Goal: Task Accomplishment & Management: Use online tool/utility

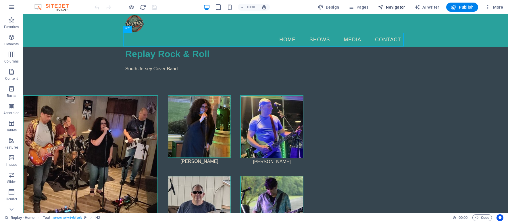
click at [390, 5] on span "Navigator" at bounding box center [391, 7] width 27 height 6
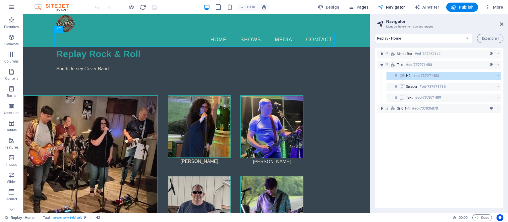
click at [365, 7] on span "Pages" at bounding box center [358, 7] width 20 height 6
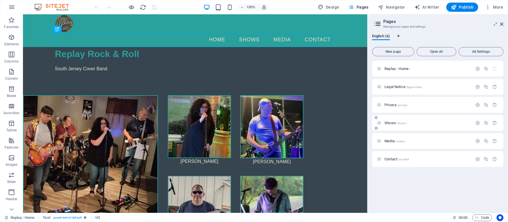
click at [387, 125] on div "Shows /shows" at bounding box center [425, 123] width 96 height 7
click at [388, 124] on span "Shows /shows" at bounding box center [396, 123] width 22 height 4
click at [388, 124] on div "Shows /shows" at bounding box center [437, 123] width 131 height 16
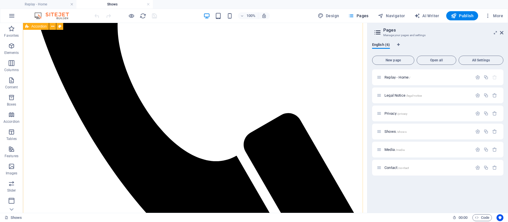
scroll to position [86, 0]
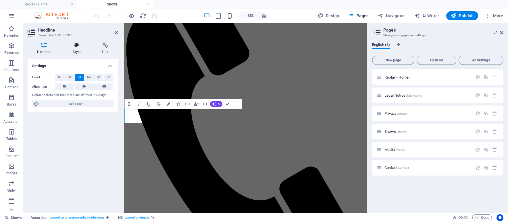
click at [75, 49] on h4 "Style" at bounding box center [77, 49] width 29 height 12
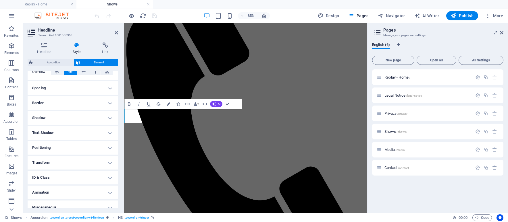
scroll to position [105, 0]
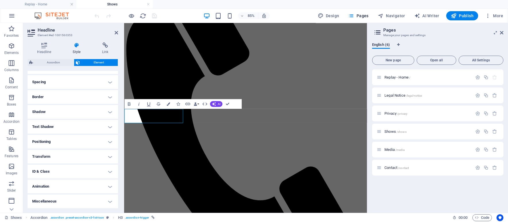
click at [45, 169] on h4 "ID & Class" at bounding box center [73, 172] width 91 height 14
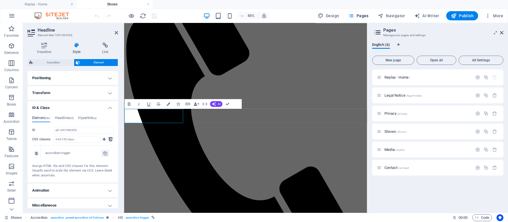
scroll to position [173, 0]
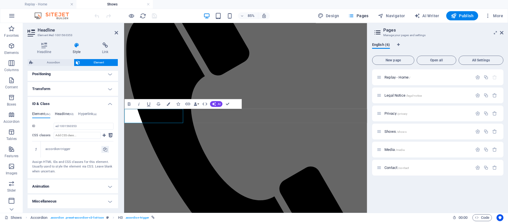
click at [67, 113] on h4 "Headline (h3)" at bounding box center [64, 115] width 19 height 6
click at [88, 125] on div "Element (div) Headline (h3) Hyperlink (a) ID ed-1001560353 CSS classes 1 accord…" at bounding box center [73, 150] width 91 height 55
click at [43, 129] on h4 "Element (div)" at bounding box center [41, 131] width 18 height 6
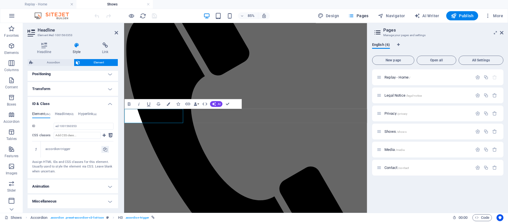
click at [46, 203] on h4 "Miscellaneous" at bounding box center [73, 202] width 91 height 14
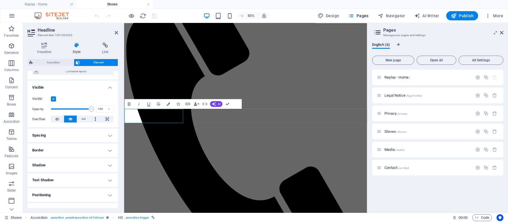
scroll to position [57, 0]
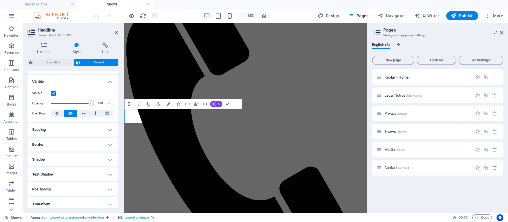
click at [70, 131] on h4 "Spacing" at bounding box center [73, 130] width 91 height 14
click at [70, 131] on h4 "Spacing" at bounding box center [73, 128] width 91 height 10
click at [55, 149] on h4 "Border" at bounding box center [73, 145] width 91 height 14
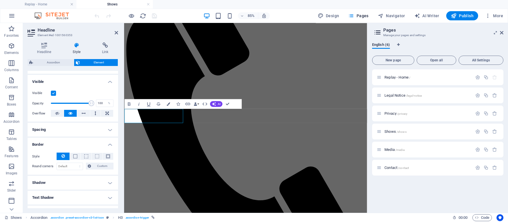
click at [56, 148] on h4 "Border" at bounding box center [73, 143] width 91 height 10
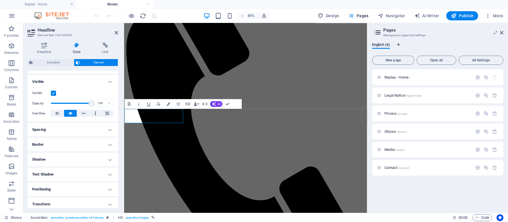
click at [203, 104] on icon "button" at bounding box center [205, 104] width 6 height 6
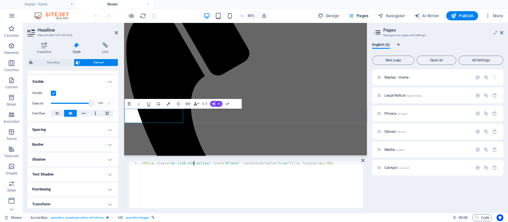
click at [193, 163] on div "< h3 > < a class = "wv-link-elm active" href = "#!next" contenteditable = "true…" at bounding box center [251, 189] width 222 height 55
type textarea "<h3><a class="wv-link-elm" href="#!next" contenteditable="true">Trio Tavern</a>…"
click at [214, 186] on div "< h3 > < a class = "wv-link-elm" href = "#!next" contenteditable = "true" > Tri…" at bounding box center [251, 189] width 222 height 55
click at [365, 160] on div "<h3><a class="wv-link-elm" href="#!next" contenteditable="true">Trio Tavern</a>…" at bounding box center [245, 185] width 243 height 56
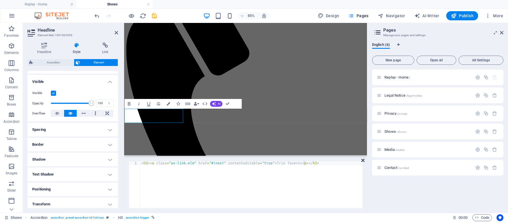
click at [363, 160] on icon at bounding box center [362, 160] width 3 height 5
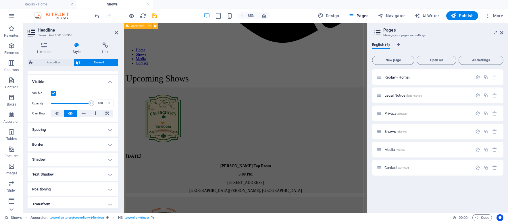
scroll to position [402, 0]
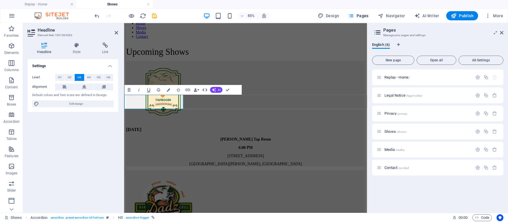
click at [205, 91] on icon "button" at bounding box center [205, 90] width 6 height 6
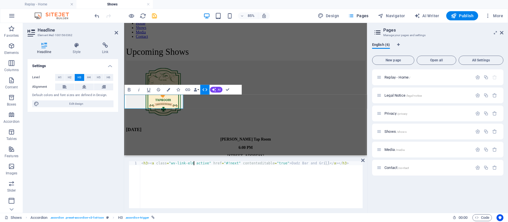
click at [194, 163] on div "< h3 > < a class = "wv-link-elm active" href = "#!next" contenteditable = "true…" at bounding box center [251, 189] width 222 height 55
click at [193, 161] on div "<h3><a class="wv-link-elm active" href="#!next" contenteditable="true">Dadz Bar…" at bounding box center [245, 185] width 243 height 56
click at [198, 165] on div "< h3 > < a class = "wv-link-elm active" href = "#!next" contenteditable = "true…" at bounding box center [251, 189] width 222 height 55
type textarea "<h3><a class="wv-link-elm" href="#!next" contenteditable="true">Dadz Bar and Gr…"
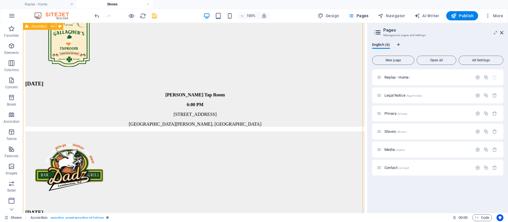
scroll to position [575, 0]
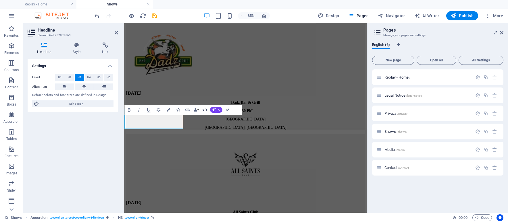
click at [203, 109] on icon "button" at bounding box center [205, 110] width 6 height 6
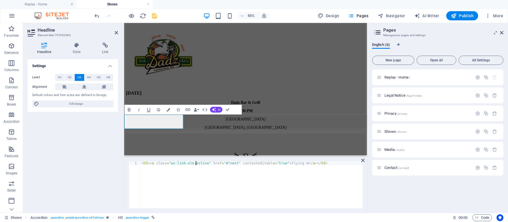
click at [196, 163] on div "< h3 > < a class = "wv-link-elm active" href = "#!next" contenteditable = "true…" at bounding box center [251, 189] width 222 height 55
click at [195, 162] on div "< h3 > < a class = "wv-link-elm active" href = "#!next" contenteditable = "true…" at bounding box center [251, 189] width 222 height 55
click at [194, 161] on div "<h3><a class="wv-link-elm active" href="#!next" contenteditable="true">Flying W…" at bounding box center [245, 185] width 243 height 56
click at [195, 165] on div "< h3 > < a class = "wv-link-elm active" href = "#!next" contenteditable = "true…" at bounding box center [251, 189] width 222 height 55
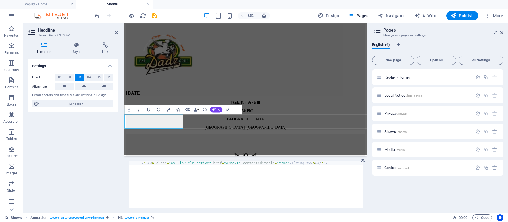
click at [195, 165] on div "< h3 > < a class = "wv-link-elm active" href = "#!next" contenteditable = "true…" at bounding box center [251, 189] width 222 height 55
type textarea "<h3><a class="wv-link-elm" href="#!next" contenteditable="true">Flying W</a></h…"
click at [178, 176] on div "< h3 > < a class = "wv-link-elm" href = "#!next" contenteditable = "true" > Fly…" at bounding box center [251, 189] width 222 height 55
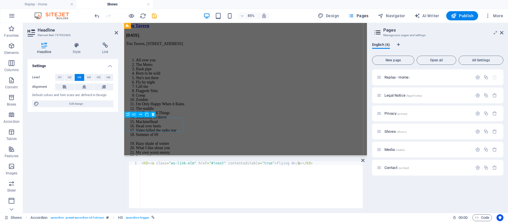
scroll to position [891, 0]
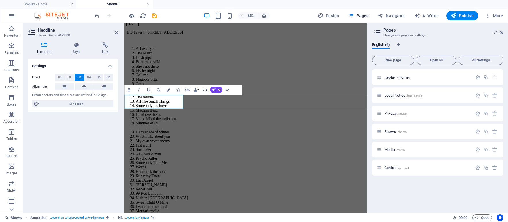
click at [205, 89] on icon "button" at bounding box center [205, 90] width 6 height 6
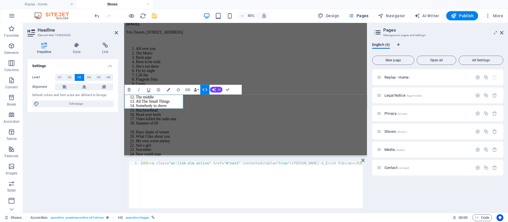
click at [195, 163] on div "< h3 > < a class = "wv-link-elm active" href = "#!next" contenteditable = "true…" at bounding box center [251, 189] width 222 height 55
type textarea "<h3><a class="wv-link-elm" href="#!next" contenteditable="true">Sadie's Irish P…"
click at [196, 187] on div "< h3 > < a class = "wv-link-elm" href = "#!next" contenteditable = "true" > Sad…" at bounding box center [251, 189] width 222 height 55
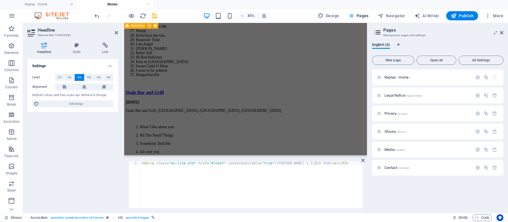
scroll to position [1063, 0]
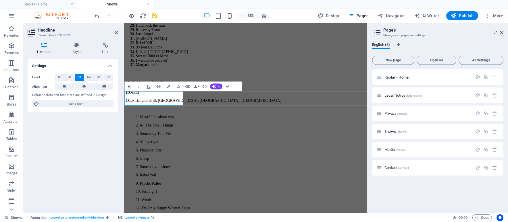
click at [204, 85] on icon "button" at bounding box center [205, 86] width 6 height 6
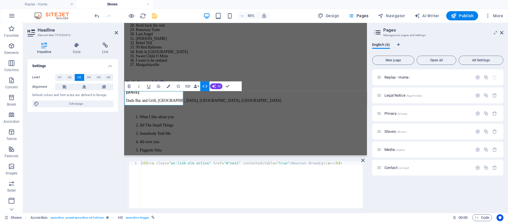
click at [194, 162] on div "< h3 > < a class = "wv-link-elm active" href = "#!next" contenteditable = "true…" at bounding box center [251, 189] width 222 height 55
click at [193, 162] on div "< h3 > < a class = "wv-link-elm active" href = "#!next" contenteditable = "true…" at bounding box center [251, 189] width 222 height 55
click at [196, 163] on div "< h3 > < a class = "wv-link-elm active" href = "#!next" contenteditable = "true…" at bounding box center [251, 189] width 222 height 55
type textarea "<h3><a class="wv-link-elm" href="#!next" contenteditable="true">Newtown Brewery…"
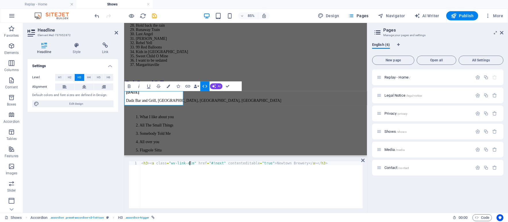
click at [201, 187] on div "< h3 > < a class = "wv-link-elm" href = "#!next" contenteditable = "true" > New…" at bounding box center [251, 189] width 222 height 55
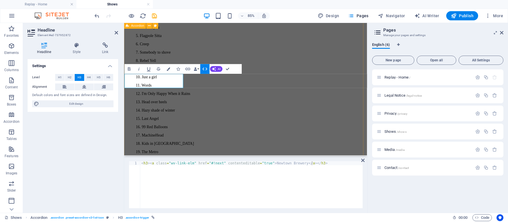
scroll to position [1236, 0]
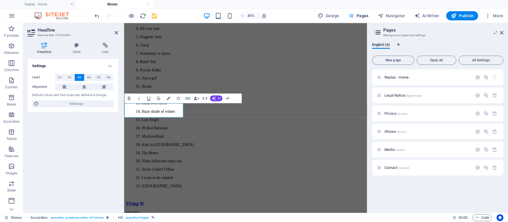
click at [207, 95] on button "HTML" at bounding box center [204, 98] width 9 height 10
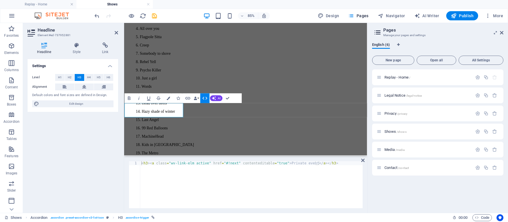
click at [201, 163] on div "< h3 > < a class = "wv-link-elm active" href = "#!next" contenteditable = "true…" at bounding box center [251, 189] width 222 height 55
type textarea "<h3><a class="wv-link-elm" href="#!next" contenteditable="true">Private event</…"
click at [194, 184] on div "< h3 > < a class = "wv-link-elm" href = "#!next" contenteditable = "true" > Pri…" at bounding box center [251, 189] width 222 height 55
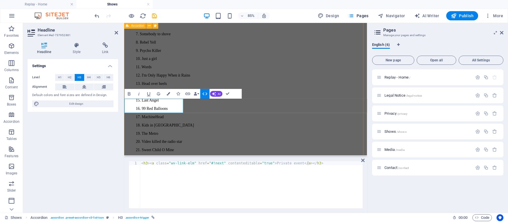
scroll to position [1265, 0]
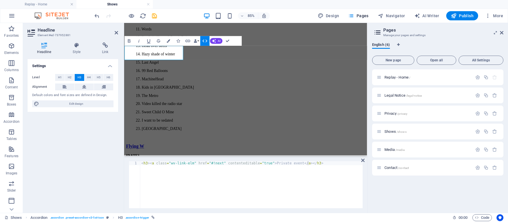
click at [126, 16] on div at bounding box center [125, 15] width 64 height 9
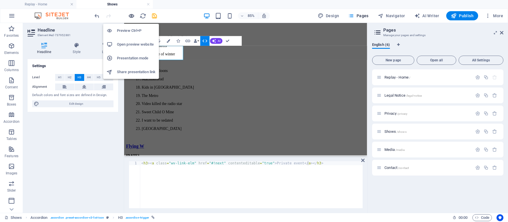
click at [130, 14] on icon "button" at bounding box center [131, 16] width 7 height 7
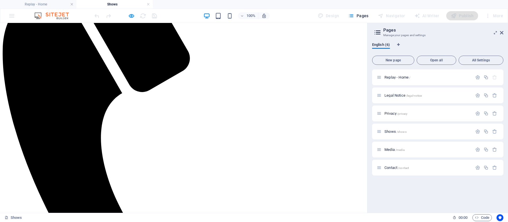
scroll to position [143, 0]
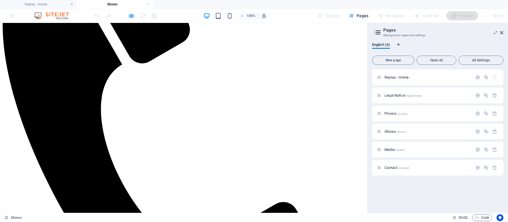
click at [131, 20] on div at bounding box center [125, 15] width 64 height 9
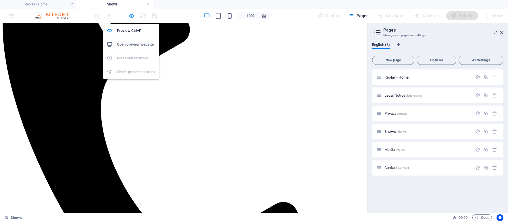
click at [130, 18] on icon "button" at bounding box center [131, 16] width 7 height 7
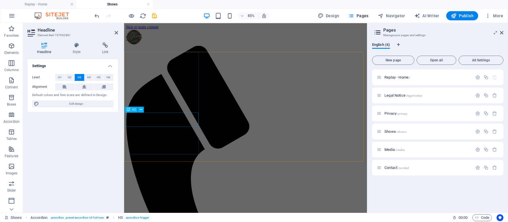
scroll to position [57, 0]
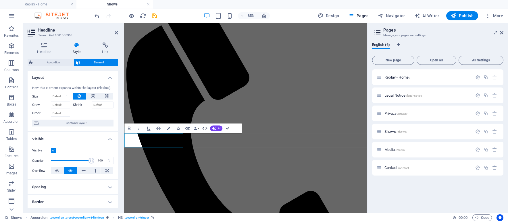
click at [205, 129] on icon "button" at bounding box center [205, 129] width 6 height 6
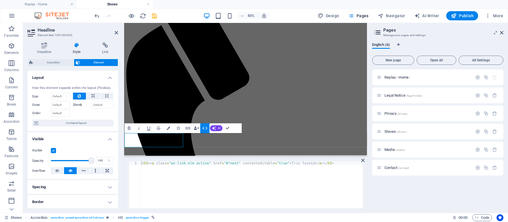
click at [198, 164] on div "< h3 > < a class = "wv-link-elm active" href = "#!next" contenteditable = "true…" at bounding box center [251, 189] width 222 height 55
type textarea "<h3><a class="wv-link-elm " href="#!next" contenteditable="true">Trio Tavern</a…"
click at [197, 126] on button "Data Bindings" at bounding box center [196, 129] width 7 height 10
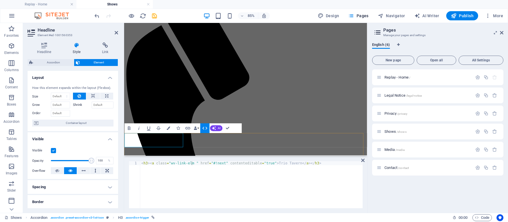
click at [175, 189] on div "< h3 > < a class = "wv-link-elm " href = "#!next" contenteditable = "true" > Tr…" at bounding box center [251, 189] width 222 height 55
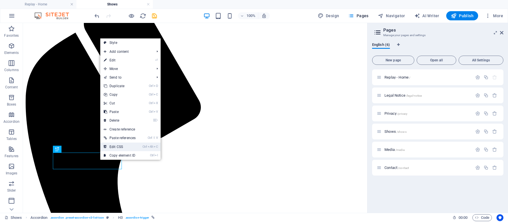
click at [124, 144] on link "Ctrl Alt C Edit CSS" at bounding box center [119, 147] width 39 height 9
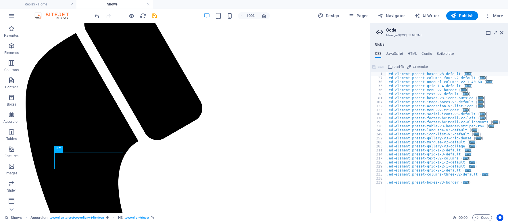
click at [412, 50] on div "Global CSS JavaScript HTML Config Boilerplate .ed-element.preset-boxes-v3-defau…" at bounding box center [439, 128] width 138 height 171
click at [411, 55] on h4 "HTML" at bounding box center [412, 55] width 9 height 6
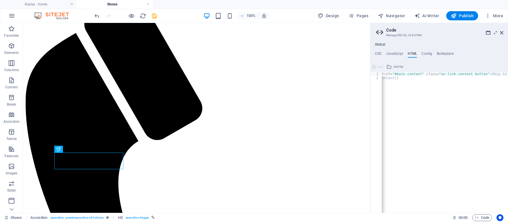
scroll to position [0, 0]
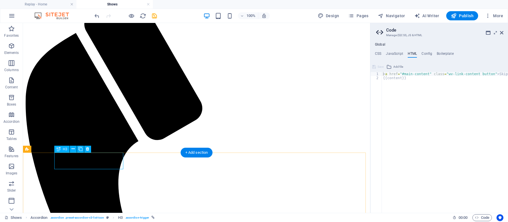
click at [70, 149] on button at bounding box center [73, 149] width 7 height 7
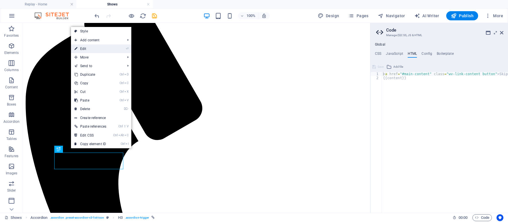
click at [90, 49] on link "⏎ Edit" at bounding box center [90, 49] width 39 height 9
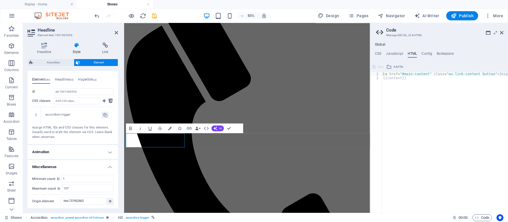
scroll to position [209, 0]
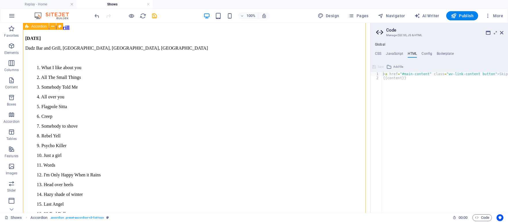
scroll to position [1202, 0]
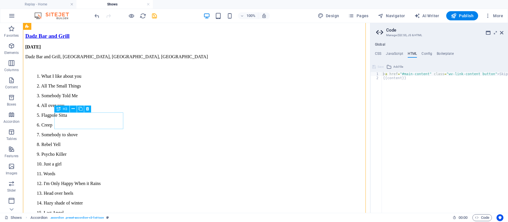
click at [80, 107] on icon at bounding box center [80, 109] width 4 height 6
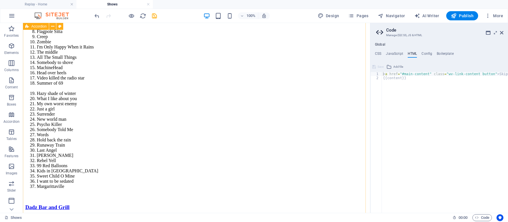
scroll to position [1020, 0]
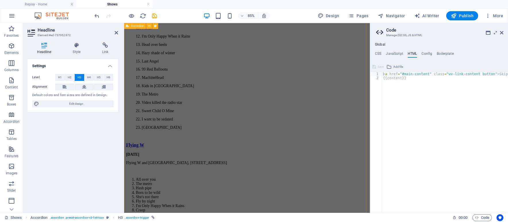
scroll to position [1331, 0]
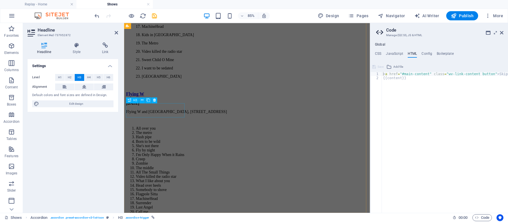
click at [245, 112] on div "Trio Tavern July 18 2025 Trio Tavern, 3845 S Black Horse Pike, Williamstown, NJ…" at bounding box center [268, 225] width 285 height 1303
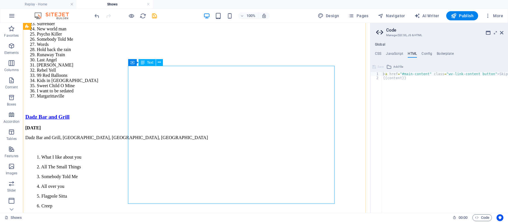
scroll to position [1130, 0]
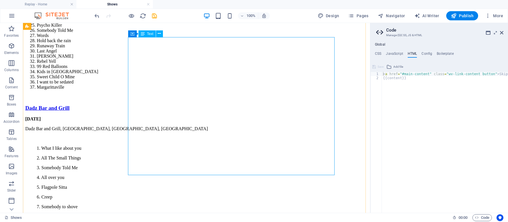
drag, startPoint x: 167, startPoint y: 164, endPoint x: 157, endPoint y: 116, distance: 49.7
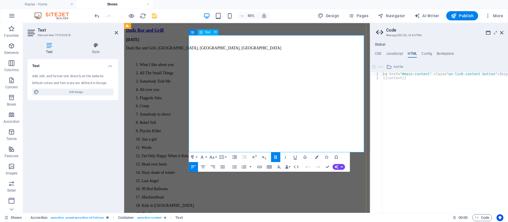
drag, startPoint x: 243, startPoint y: 166, endPoint x: 201, endPoint y: 41, distance: 131.1
copy div "[DATE] Newtown Brewing Company , [STREET_ADDRESS] All over you Head over heels …"
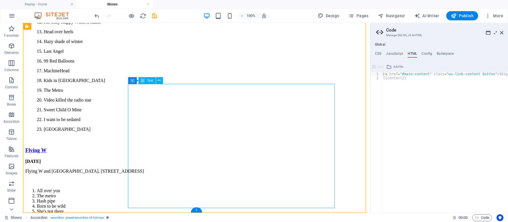
scroll to position [1365, 0]
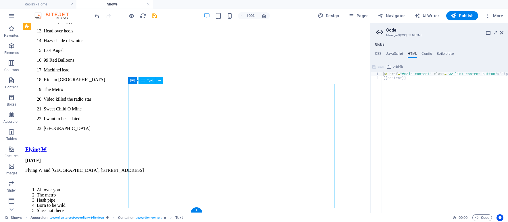
drag, startPoint x: 165, startPoint y: 195, endPoint x: 158, endPoint y: 171, distance: 24.6
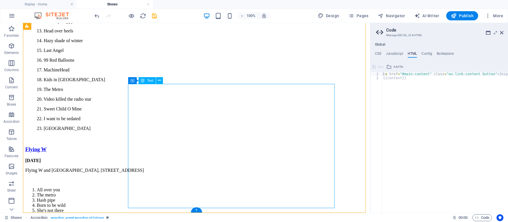
drag, startPoint x: 171, startPoint y: 180, endPoint x: 170, endPoint y: 188, distance: 8.4
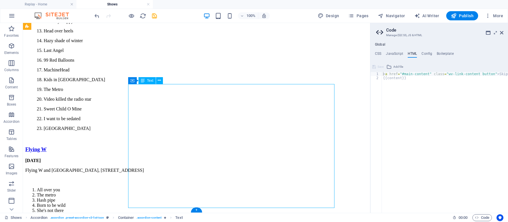
drag, startPoint x: 166, startPoint y: 196, endPoint x: 146, endPoint y: 165, distance: 37.2
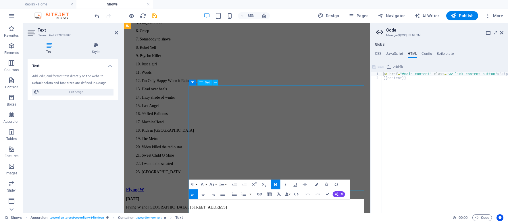
scroll to position [1331, 0]
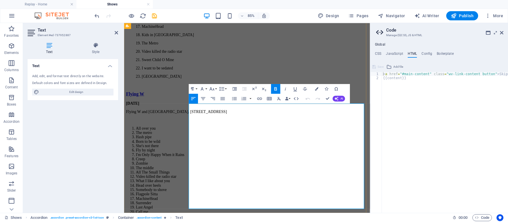
drag, startPoint x: 238, startPoint y: 233, endPoint x: 200, endPoint y: 120, distance: 118.9
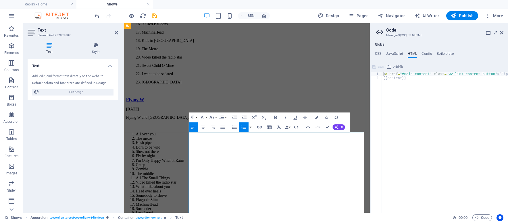
scroll to position [1333, 0]
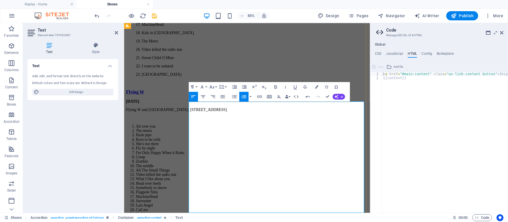
type textarea "{{content}}"
click at [392, 152] on div "< a href = "#main-content" class = "wv-link-content button" > Skip to main cont…" at bounding box center [459, 144] width 155 height 145
click at [395, 17] on span "Navigator" at bounding box center [391, 16] width 27 height 6
select select "14333886-en"
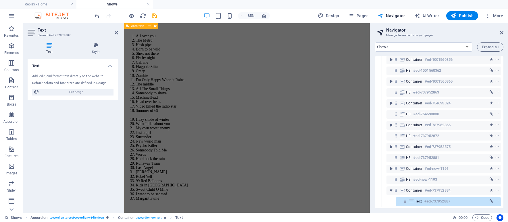
scroll to position [907, 0]
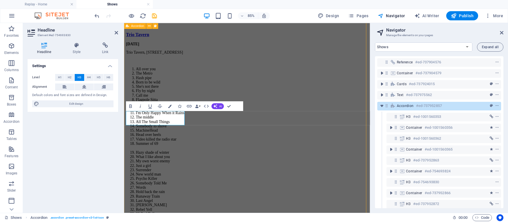
scroll to position [0, 0]
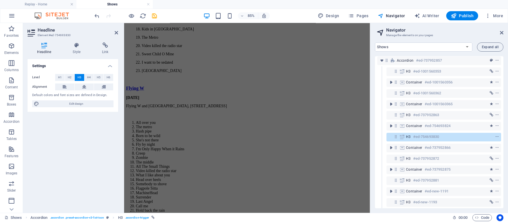
scroll to position [73, 0]
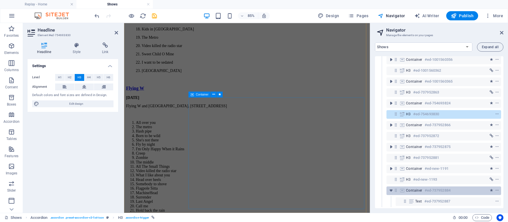
click at [408, 189] on span "Container" at bounding box center [414, 191] width 16 height 5
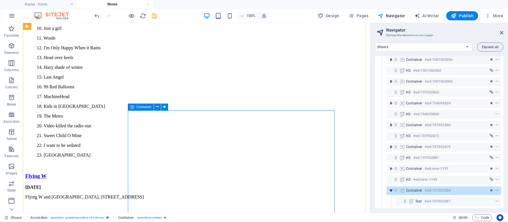
click at [392, 188] on icon "toggle-expand" at bounding box center [391, 191] width 6 height 6
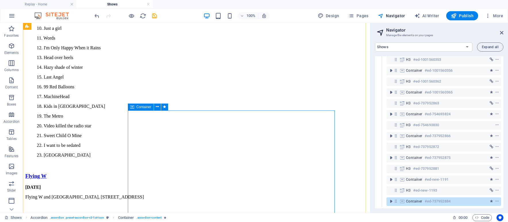
drag, startPoint x: 420, startPoint y: 185, endPoint x: 407, endPoint y: 195, distance: 15.6
click at [407, 195] on div "Reference #ed-737904576 Container #ed-737904579 Cards #ed-737924015 Text #ed-73…" at bounding box center [439, 132] width 128 height 152
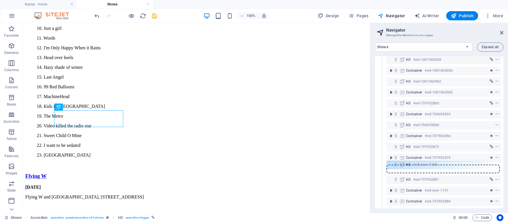
drag, startPoint x: 396, startPoint y: 189, endPoint x: 396, endPoint y: 166, distance: 23.0
click at [396, 166] on div "Reference #ed-737904576 Container #ed-737904579 Cards #ed-737924015 Text #ed-73…" at bounding box center [439, 132] width 128 height 152
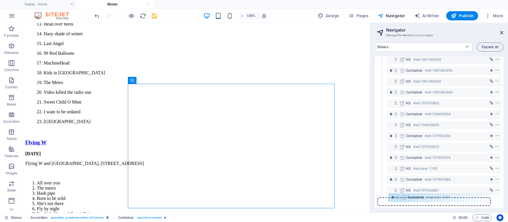
click at [398, 197] on div "Reference #ed-737904576 Container #ed-737904579 Cards #ed-737924015 Text #ed-73…" at bounding box center [439, 132] width 128 height 152
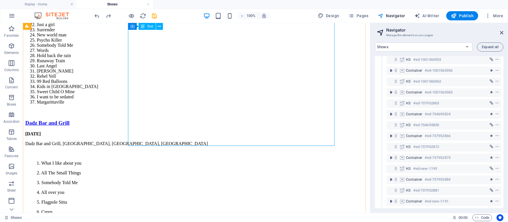
scroll to position [1113, 0]
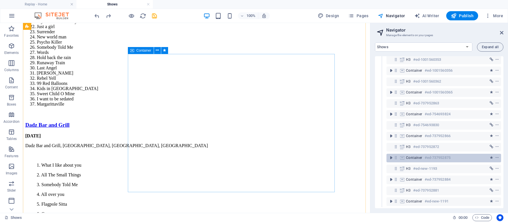
click at [413, 156] on span "Container" at bounding box center [414, 158] width 16 height 5
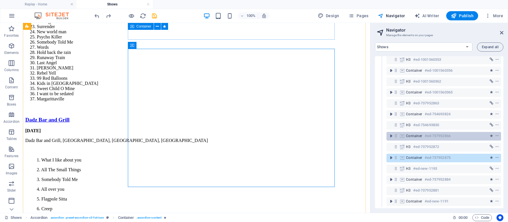
click at [407, 134] on span "Container" at bounding box center [414, 136] width 16 height 5
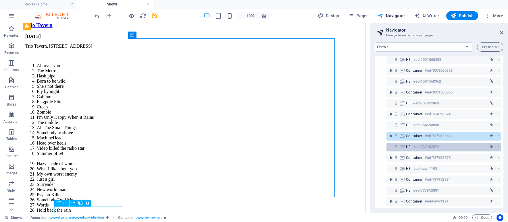
click at [414, 144] on h6 "#ed-737952872" at bounding box center [426, 147] width 26 height 7
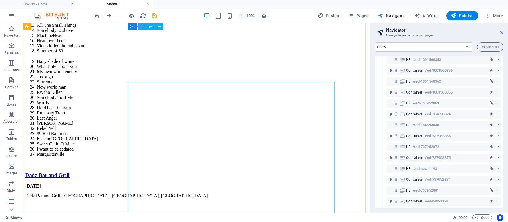
scroll to position [1057, 0]
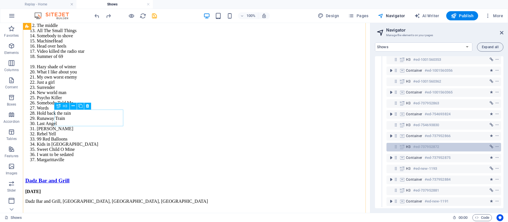
click at [408, 145] on span "H3" at bounding box center [408, 147] width 5 height 5
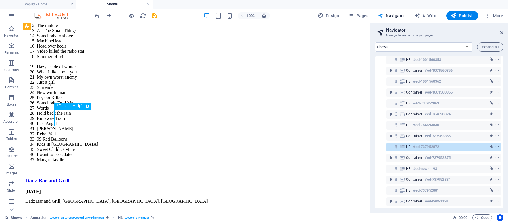
click at [495, 145] on icon "context-menu" at bounding box center [497, 147] width 4 height 4
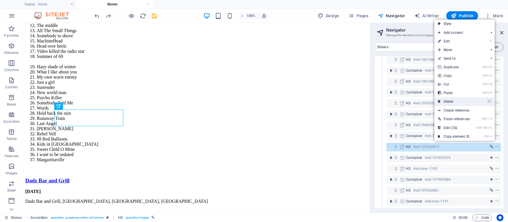
click at [466, 98] on link "⌦ Delete" at bounding box center [454, 101] width 39 height 9
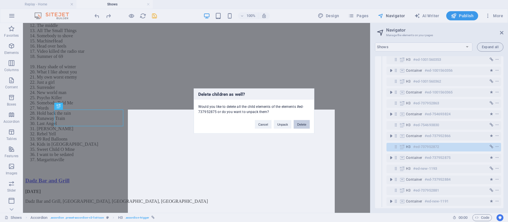
click at [304, 121] on button "Delete" at bounding box center [302, 124] width 16 height 9
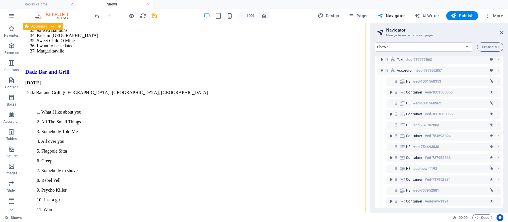
scroll to position [1166, 0]
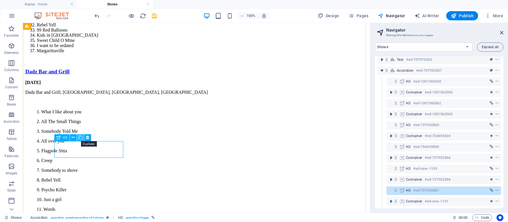
click at [80, 138] on icon at bounding box center [80, 138] width 4 height 6
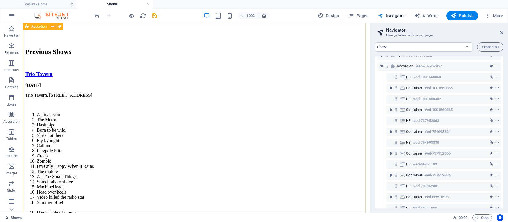
scroll to position [908, 0]
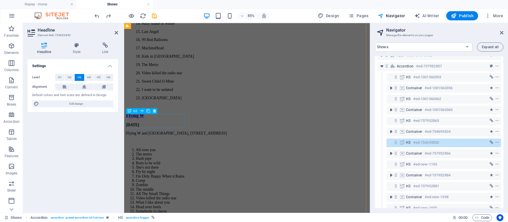
scroll to position [1324, 0]
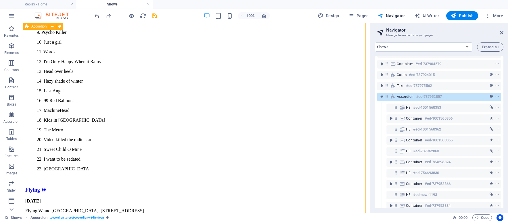
scroll to position [0, 0]
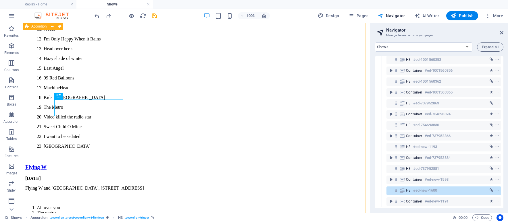
scroll to position [1358, 0]
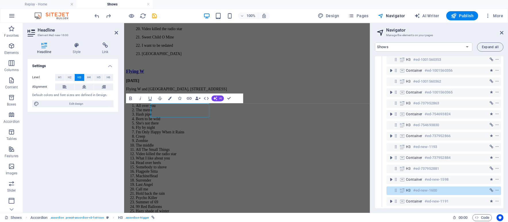
scroll to position [1324, 0]
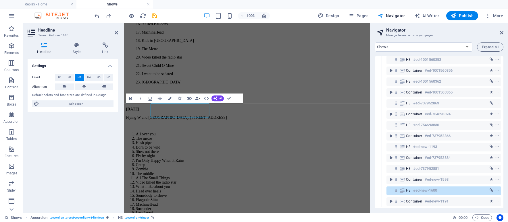
click at [85, 125] on div "Settings Level H1 H2 H3 H4 H5 H6 Alignment Default colors and font sizes are de…" at bounding box center [73, 133] width 91 height 149
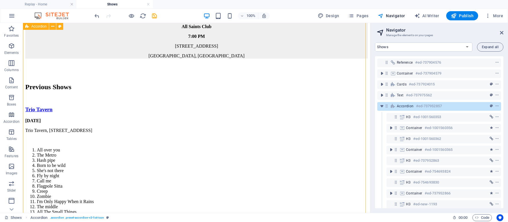
scroll to position [864, 0]
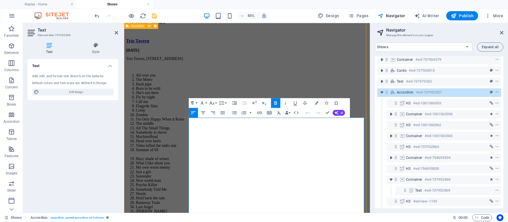
scroll to position [0, 0]
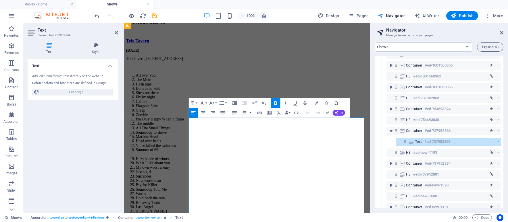
scroll to position [73, 0]
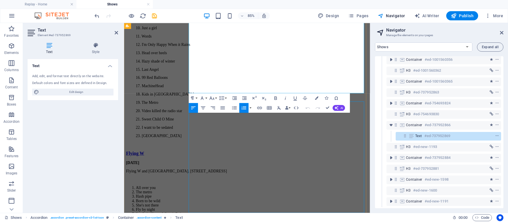
scroll to position [1324, 0]
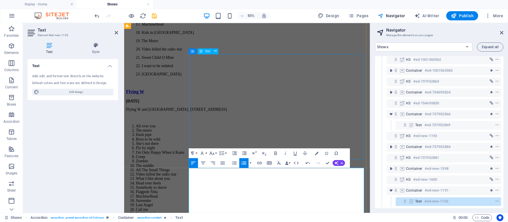
scroll to position [1352, 0]
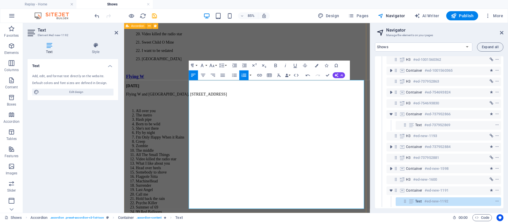
click at [175, 181] on div "Trio Tavern July 18 2025 Trio Tavern, 3845 S Black Horse Pike, Williamstown, NJ…" at bounding box center [268, 209] width 285 height 1310
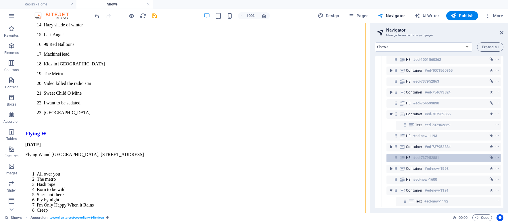
scroll to position [84, 0]
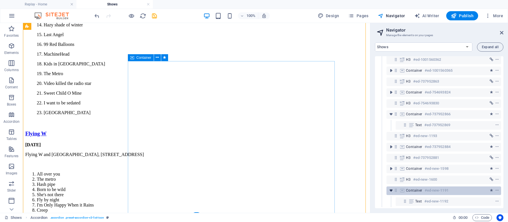
click at [392, 188] on icon "toggle-expand" at bounding box center [391, 191] width 6 height 6
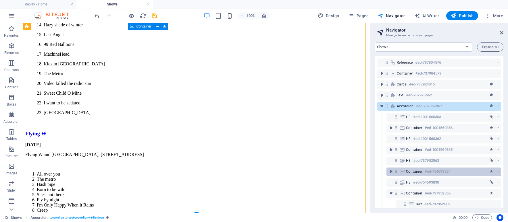
scroll to position [73, 0]
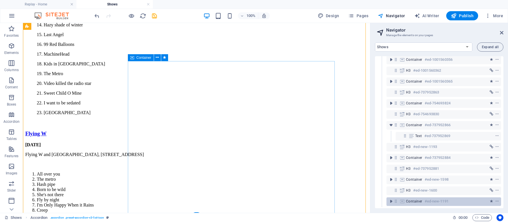
drag, startPoint x: 414, startPoint y: 188, endPoint x: 417, endPoint y: 200, distance: 11.8
click at [417, 200] on div "Reference #ed-737904576 Container #ed-737904579 Cards #ed-737924015 Text #ed-73…" at bounding box center [439, 132] width 128 height 152
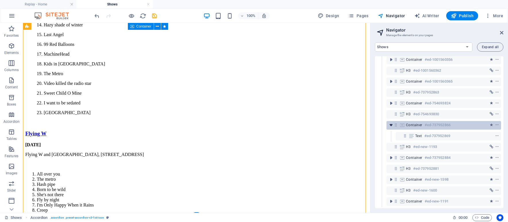
click at [389, 122] on icon "toggle-expand" at bounding box center [391, 125] width 6 height 6
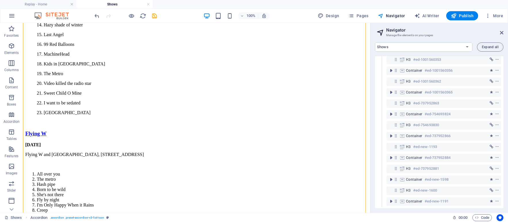
scroll to position [62, 0]
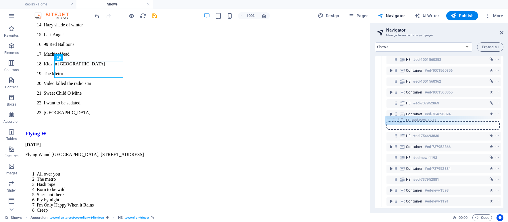
drag, startPoint x: 397, startPoint y: 187, endPoint x: 396, endPoint y: 120, distance: 67.8
click at [396, 120] on div "Reference #ed-737904576 Container #ed-737904579 Cards #ed-737924015 Text #ed-73…" at bounding box center [439, 132] width 128 height 152
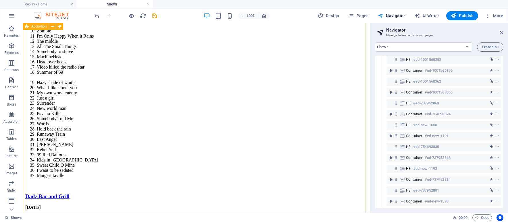
scroll to position [1040, 0]
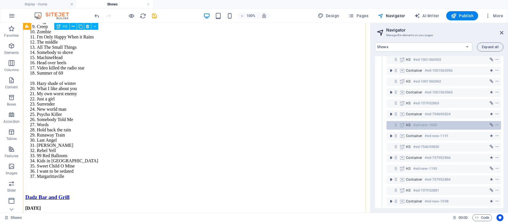
click at [414, 122] on h6 "#ed-new-1600" at bounding box center [425, 125] width 24 height 7
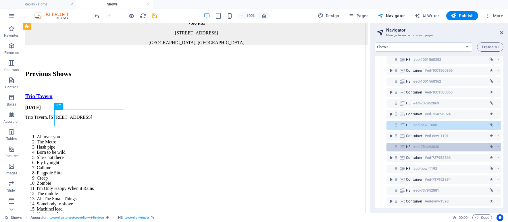
click at [407, 147] on div "H3 #ed-754693830" at bounding box center [444, 147] width 115 height 9
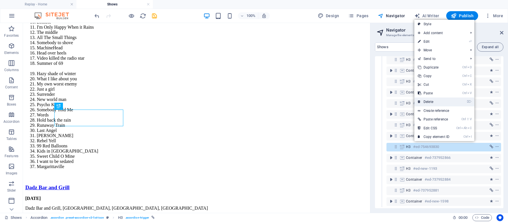
click at [440, 102] on link "⌦ Delete" at bounding box center [433, 102] width 39 height 9
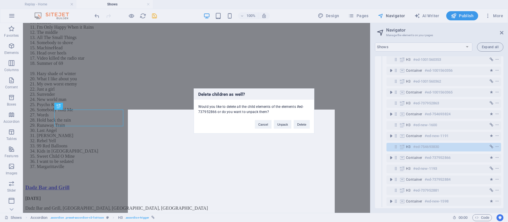
click at [310, 123] on div "Cancel Unpack Delete" at bounding box center [283, 122] width 64 height 15
click at [306, 123] on button "Delete" at bounding box center [302, 124] width 16 height 9
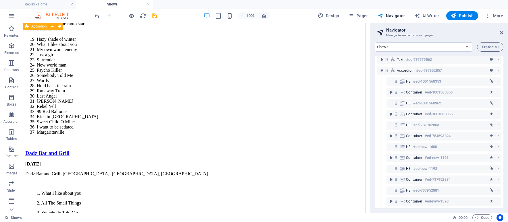
scroll to position [1217, 0]
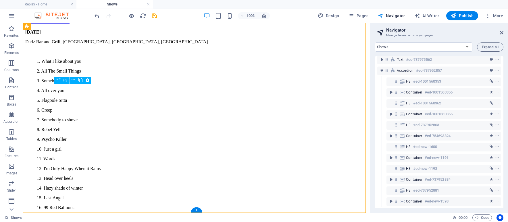
drag, startPoint x: 88, startPoint y: 91, endPoint x: 89, endPoint y: 94, distance: 3.1
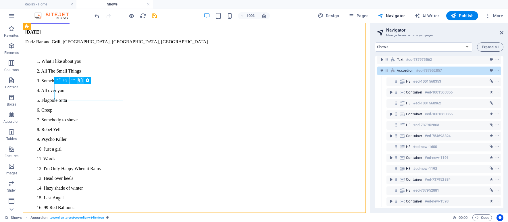
click at [80, 80] on icon at bounding box center [80, 80] width 4 height 6
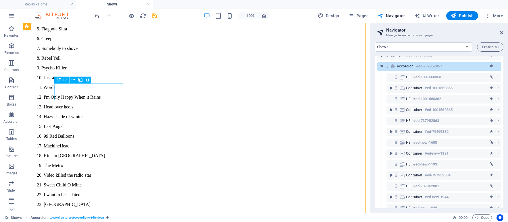
scroll to position [1351, 0]
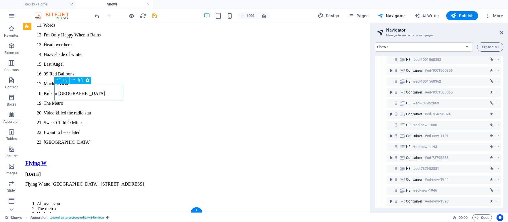
scroll to position [1317, 0]
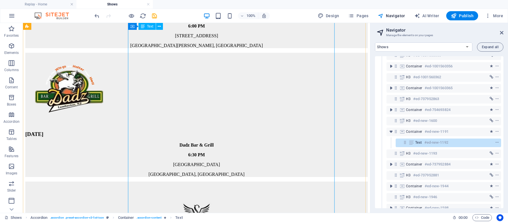
scroll to position [612, 0]
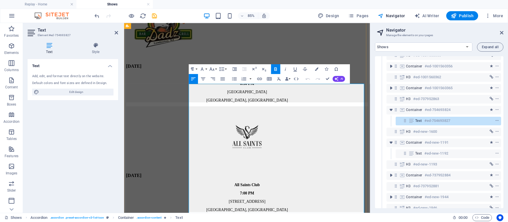
copy div "[DATE] Flying W and [GEOGRAPHIC_DATA], [STREET_ADDRESS] All over you The metro …"
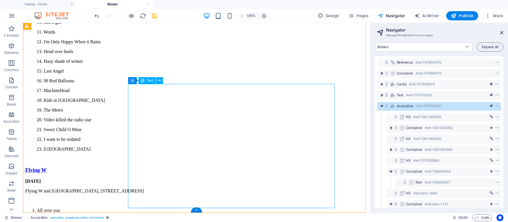
scroll to position [1351, 0]
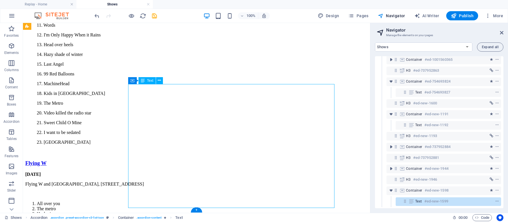
scroll to position [95, 0]
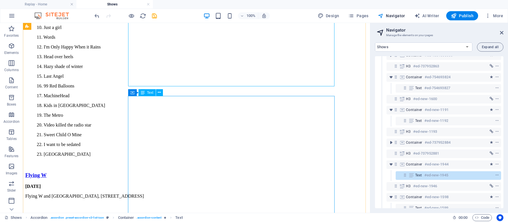
scroll to position [1348, 0]
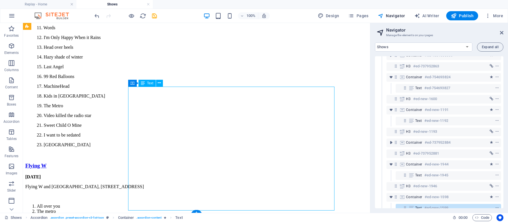
scroll to position [105, 0]
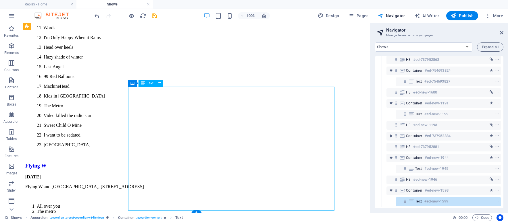
drag, startPoint x: 157, startPoint y: 141, endPoint x: 60, endPoint y: 163, distance: 98.7
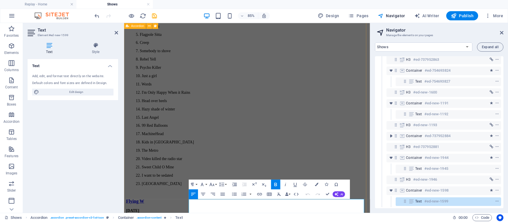
scroll to position [1317, 0]
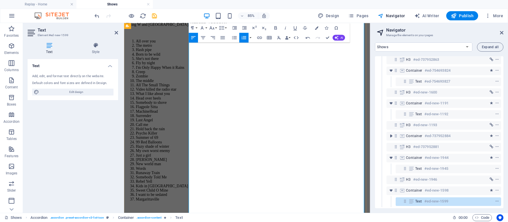
scroll to position [1434, 0]
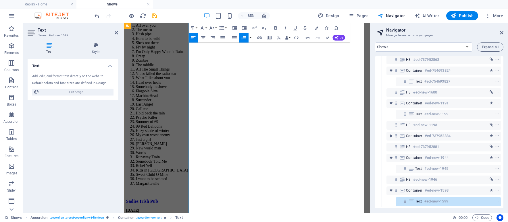
scroll to position [1469, 0]
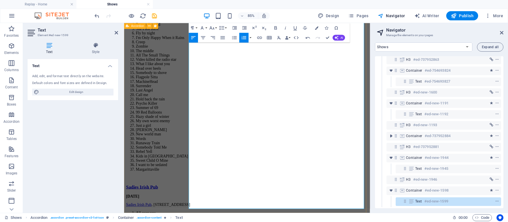
click at [153, 175] on div "Trio Tavern July 18 2025 Trio Tavern, 3845 S Black Horse Pike, Williamstown, NJ…" at bounding box center [268, 135] width 285 height 1398
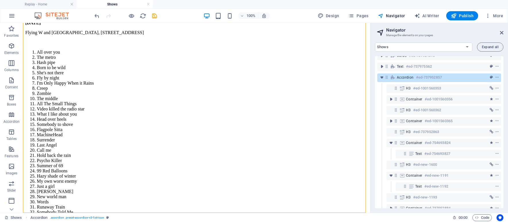
scroll to position [105, 0]
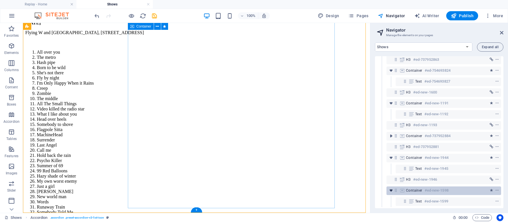
click at [389, 188] on icon "toggle-expand" at bounding box center [391, 191] width 6 height 6
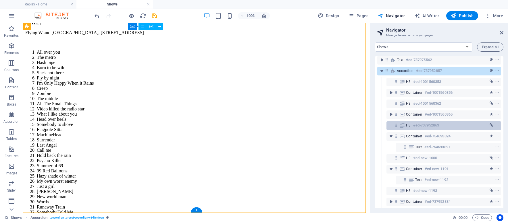
scroll to position [86, 0]
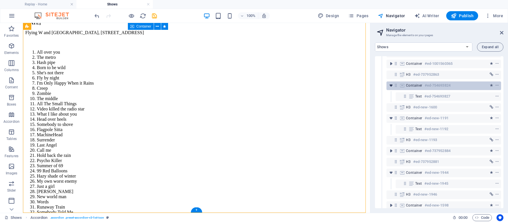
click at [390, 87] on icon "toggle-expand" at bounding box center [391, 86] width 6 height 6
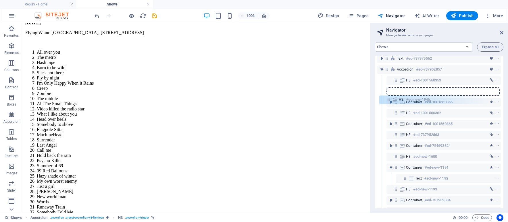
scroll to position [33, 0]
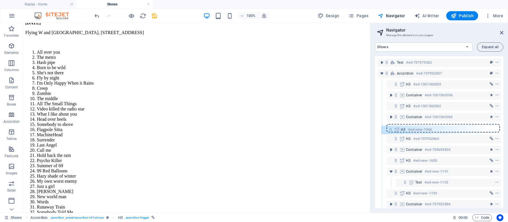
drag, startPoint x: 397, startPoint y: 187, endPoint x: 392, endPoint y: 127, distance: 60.6
click at [392, 127] on div "Reference #ed-737904576 Container #ed-737904579 Cards #ed-737924015 Text #ed-73…" at bounding box center [439, 132] width 128 height 152
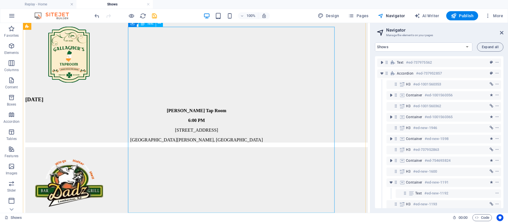
scroll to position [640, 0]
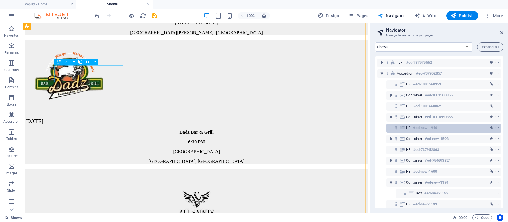
click at [410, 126] on span "H3" at bounding box center [408, 128] width 5 height 5
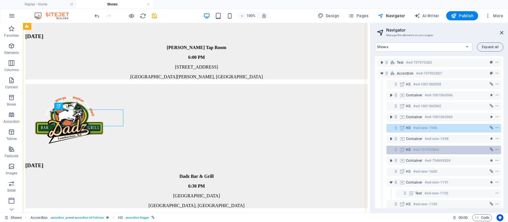
click at [410, 150] on span "H3" at bounding box center [408, 150] width 5 height 5
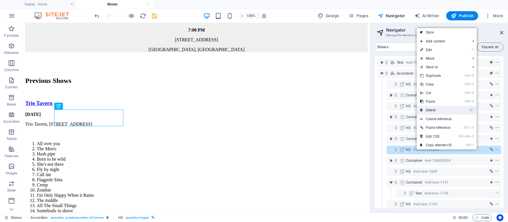
click at [431, 111] on link "⌦ Delete" at bounding box center [436, 110] width 39 height 9
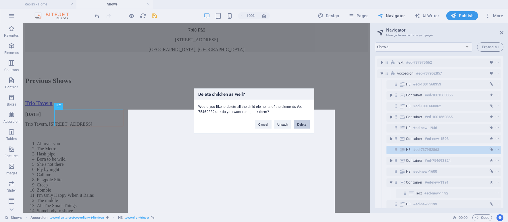
click at [308, 121] on button "Delete" at bounding box center [302, 124] width 16 height 9
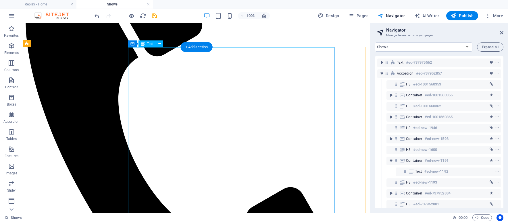
scroll to position [106, 0]
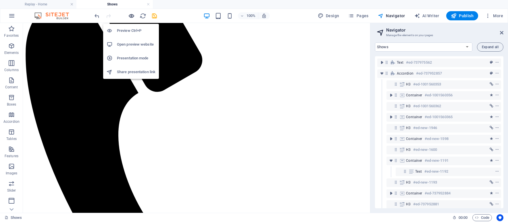
click at [128, 15] on icon "button" at bounding box center [131, 16] width 7 height 7
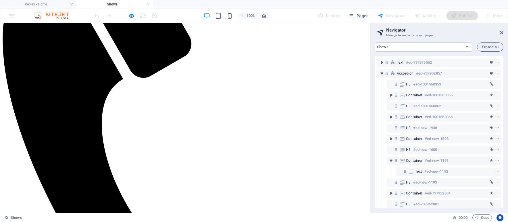
scroll to position [143, 0]
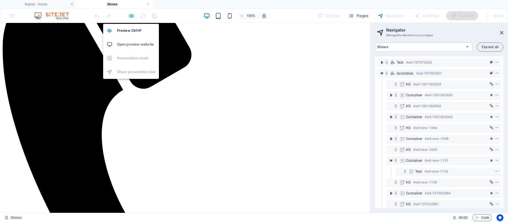
click at [131, 17] on icon "button" at bounding box center [131, 16] width 7 height 7
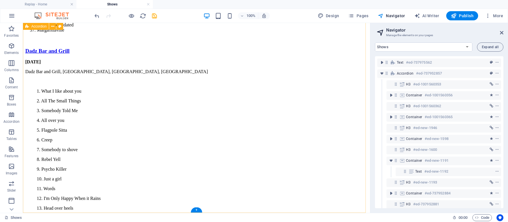
scroll to position [1210, 0]
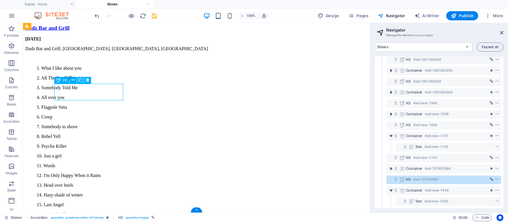
scroll to position [62, 0]
click at [80, 80] on icon at bounding box center [80, 80] width 4 height 6
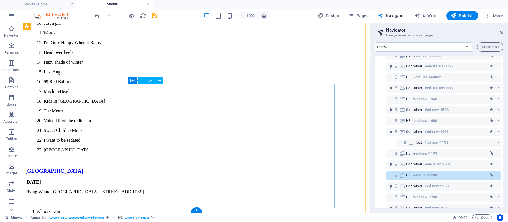
scroll to position [1344, 0]
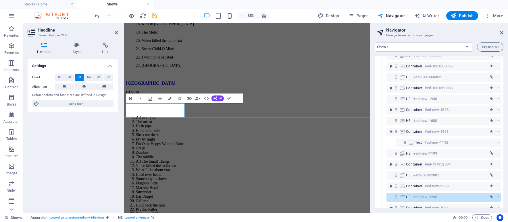
scroll to position [1310, 0]
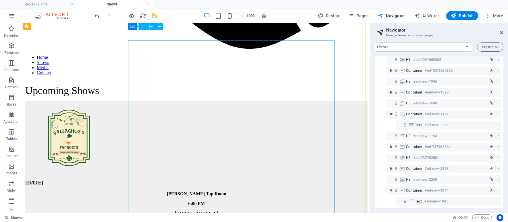
scroll to position [448, 0]
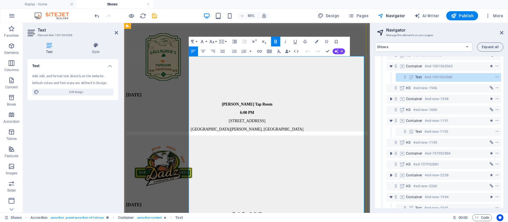
copy div "[DATE] Dadz Bar and Grill, [GEOGRAPHIC_DATA]. What I like about you 2. All The …"
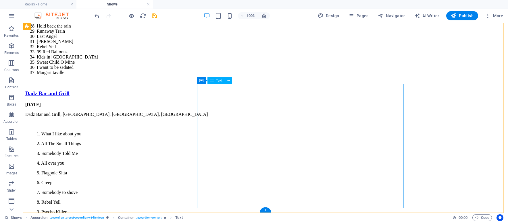
scroll to position [1344, 0]
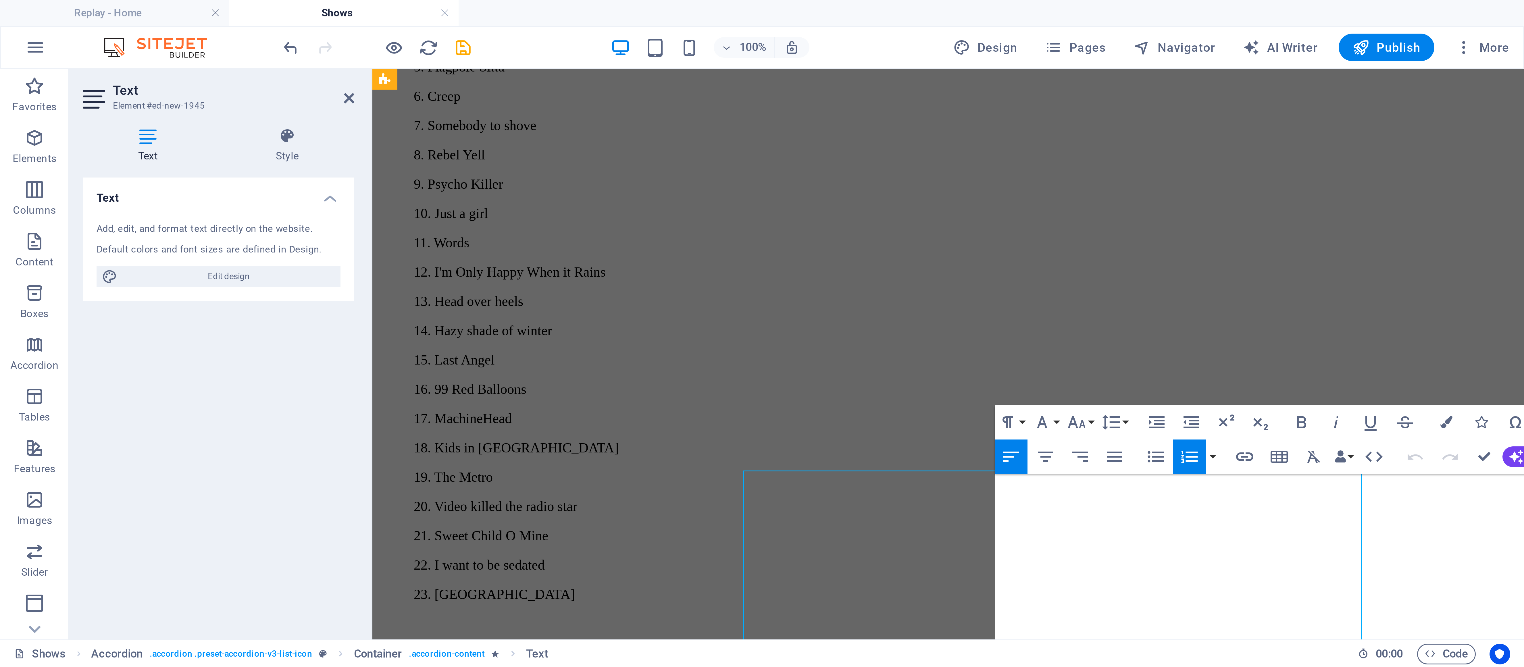
scroll to position [904, 0]
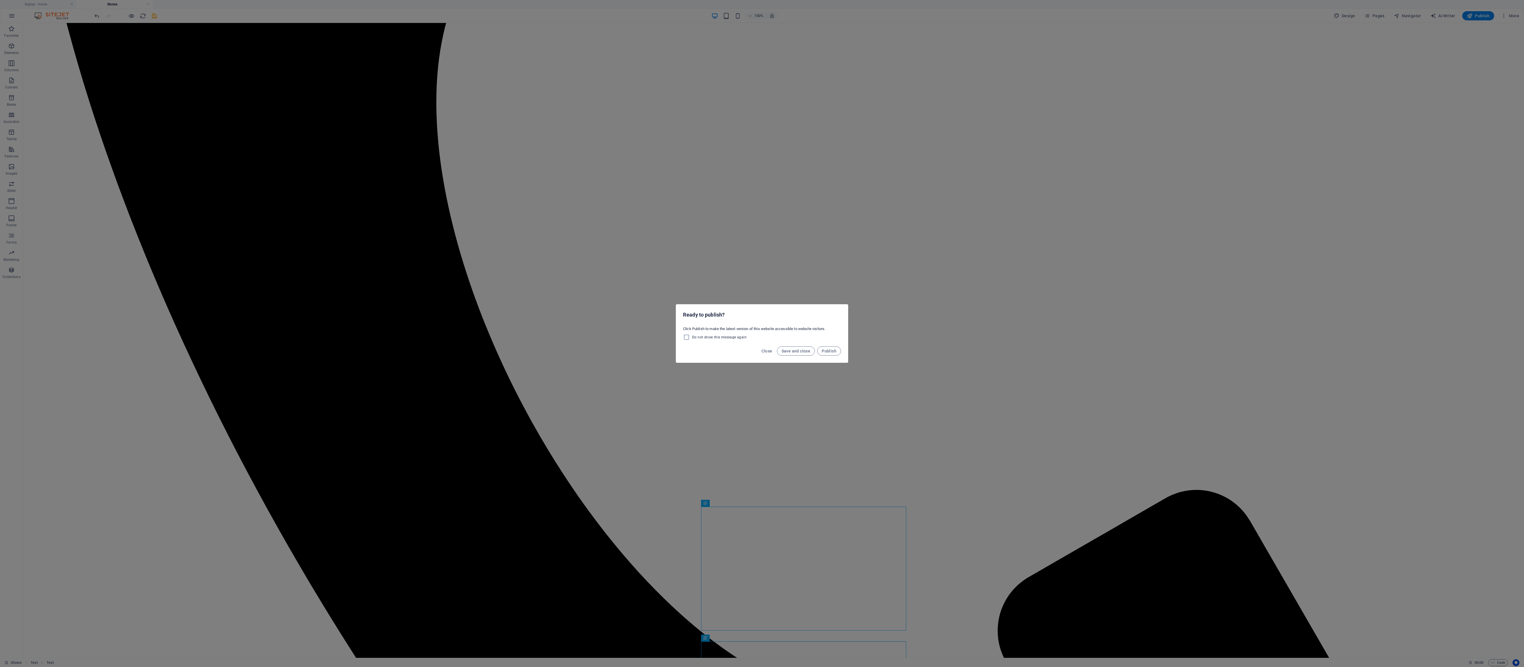
click at [508, 222] on div "Ready to publish? Click Publish to make the latest version of this website acce…" at bounding box center [762, 333] width 1524 height 667
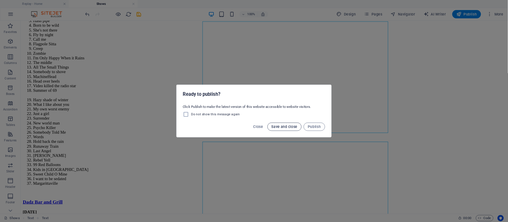
scroll to position [1271, 0]
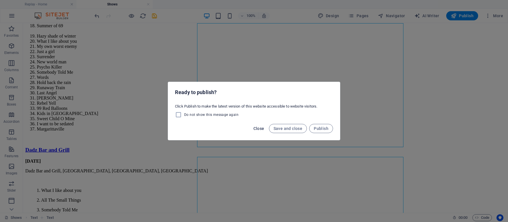
click at [258, 130] on span "Close" at bounding box center [258, 128] width 11 height 5
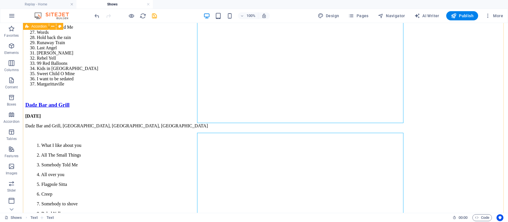
scroll to position [1344, 0]
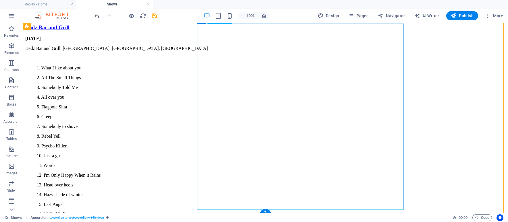
scroll to position [1406, 0]
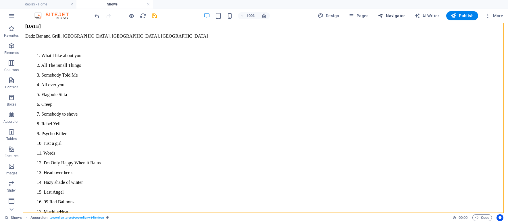
click at [398, 14] on span "Navigator" at bounding box center [391, 16] width 27 height 6
select select "14333886-en"
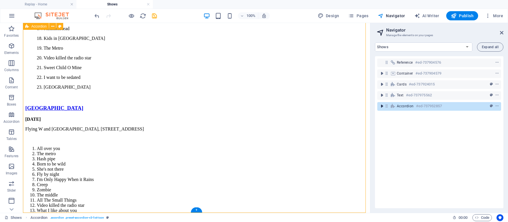
click at [383, 105] on icon "toggle-expand" at bounding box center [382, 106] width 6 height 6
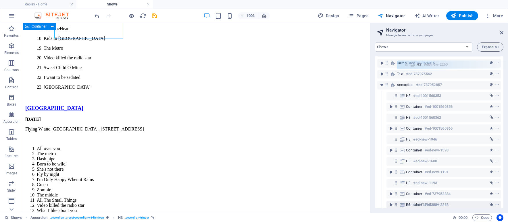
scroll to position [0, 0]
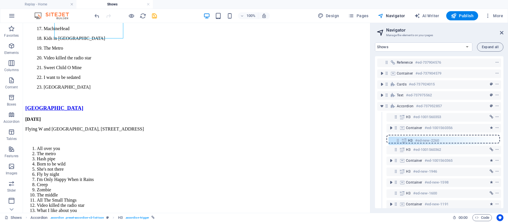
drag, startPoint x: 394, startPoint y: 186, endPoint x: 397, endPoint y: 137, distance: 48.9
click at [397, 137] on div "Reference #ed-737904576 Container #ed-737904579 Cards #ed-737924015 Text #ed-73…" at bounding box center [439, 132] width 128 height 152
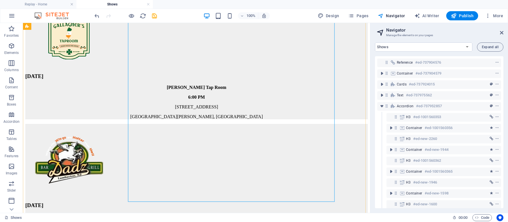
scroll to position [604, 0]
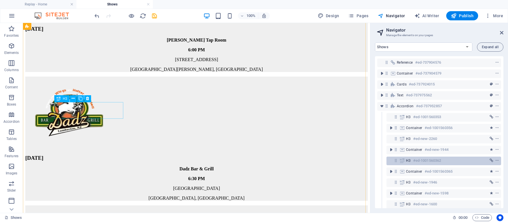
click at [407, 160] on span "H3" at bounding box center [408, 161] width 5 height 5
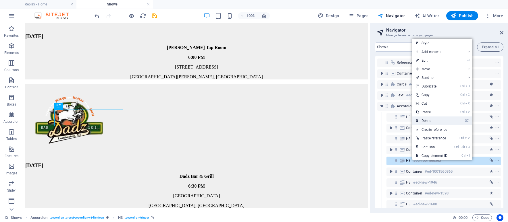
click at [425, 123] on link "⌦ Delete" at bounding box center [431, 121] width 39 height 9
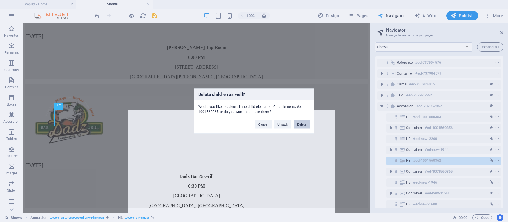
click at [304, 128] on button "Delete" at bounding box center [302, 124] width 16 height 9
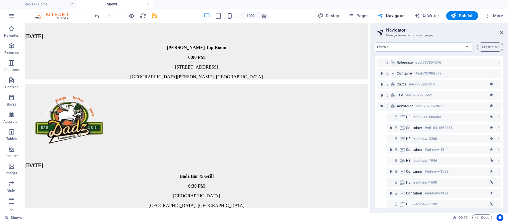
click at [131, 19] on div at bounding box center [125, 15] width 64 height 9
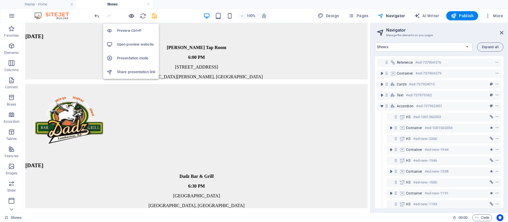
click at [130, 17] on icon "button" at bounding box center [131, 16] width 7 height 7
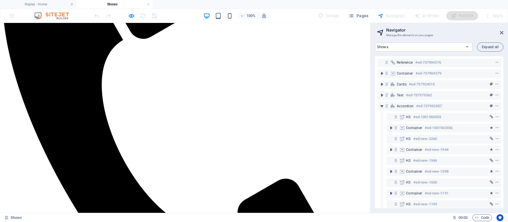
scroll to position [172, 0]
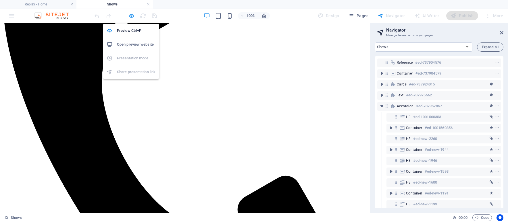
click at [132, 14] on icon "button" at bounding box center [131, 16] width 7 height 7
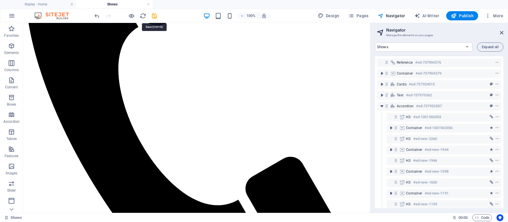
click at [156, 17] on icon "save" at bounding box center [154, 16] width 7 height 7
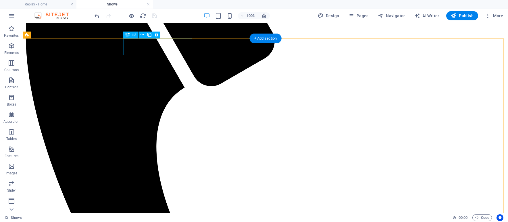
click at [150, 34] on icon at bounding box center [149, 35] width 4 height 6
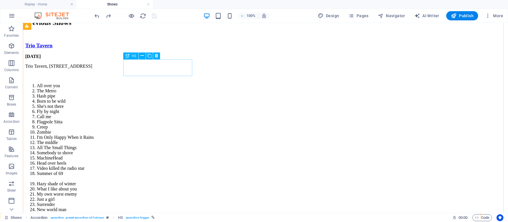
scroll to position [1210, 0]
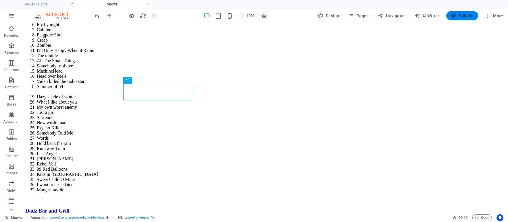
click at [464, 19] on button "Publish" at bounding box center [462, 15] width 32 height 9
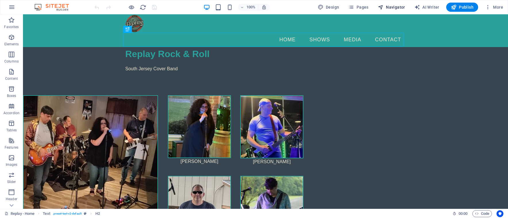
click at [394, 7] on span "Navigator" at bounding box center [391, 7] width 27 height 6
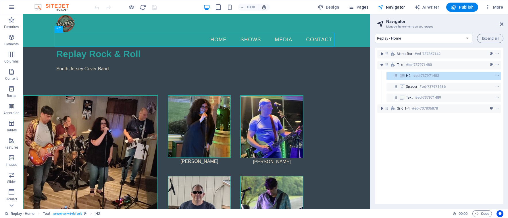
click at [360, 10] on span "Pages" at bounding box center [358, 7] width 20 height 6
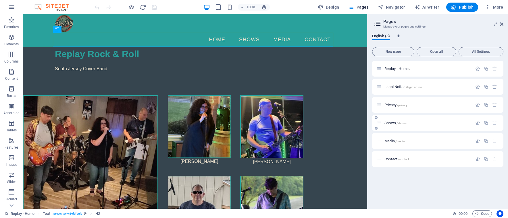
click at [389, 121] on div "Shows /shows" at bounding box center [425, 123] width 96 height 7
click at [402, 122] on span "/shows" at bounding box center [402, 123] width 10 height 3
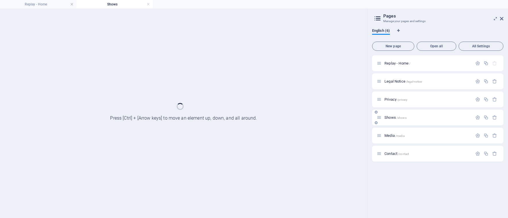
click at [402, 122] on div "Shows /shows" at bounding box center [437, 118] width 131 height 16
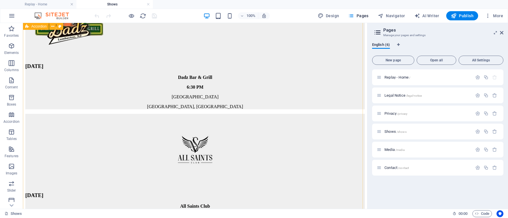
scroll to position [661, 0]
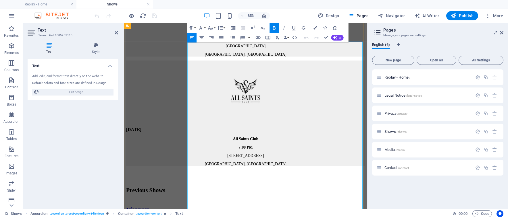
click at [216, 28] on button "Font Size" at bounding box center [211, 28] width 9 height 10
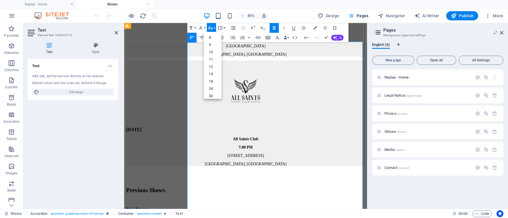
click at [201, 29] on icon "button" at bounding box center [201, 28] width 6 height 6
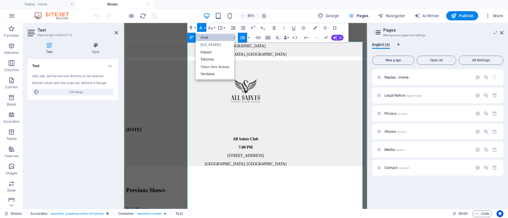
scroll to position [0, 0]
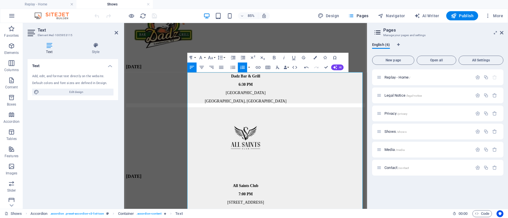
scroll to position [604, 0]
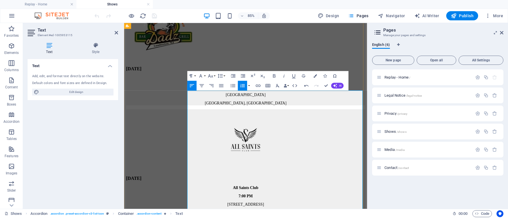
drag, startPoint x: 227, startPoint y: 104, endPoint x: 335, endPoint y: 110, distance: 108.2
click at [215, 75] on button "Font Size" at bounding box center [211, 76] width 9 height 10
click at [213, 97] on link "10" at bounding box center [213, 99] width 18 height 7
click at [214, 76] on button "Font Size" at bounding box center [211, 76] width 9 height 10
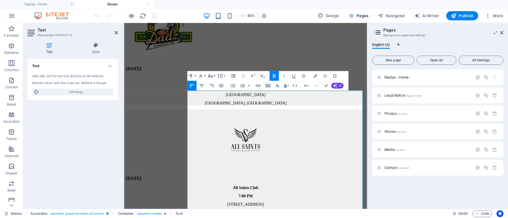
scroll to position [24, 0]
click at [212, 114] on link "24" at bounding box center [213, 116] width 18 height 7
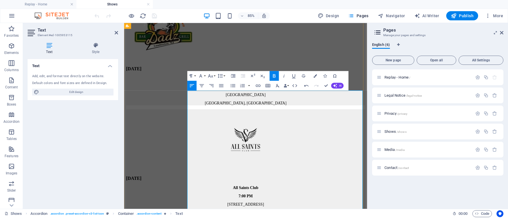
click at [213, 78] on icon "button" at bounding box center [210, 75] width 5 height 3
click at [212, 89] on link "18" at bounding box center [213, 90] width 18 height 7
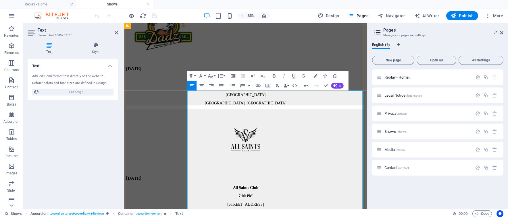
drag, startPoint x: 273, startPoint y: 112, endPoint x: 242, endPoint y: 127, distance: 34.6
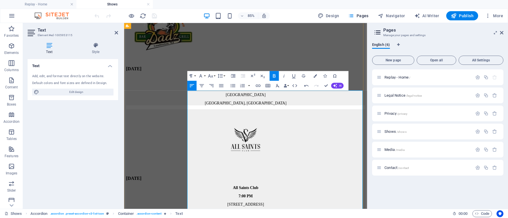
click at [215, 76] on button "Font Size" at bounding box center [211, 76] width 9 height 10
click at [215, 97] on link "24" at bounding box center [213, 97] width 18 height 7
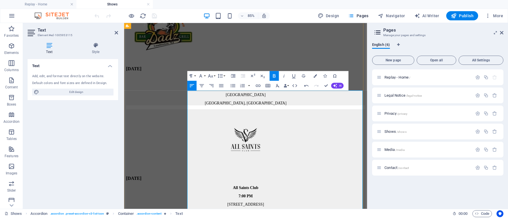
copy strong "Set 1"
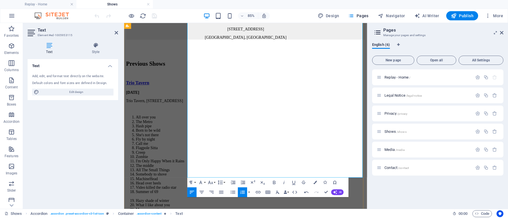
scroll to position [817, 0]
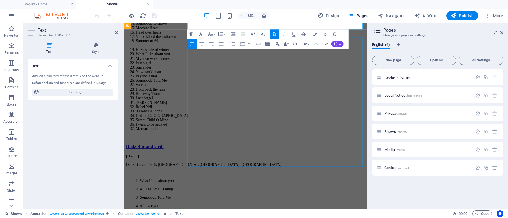
scroll to position [989, 0]
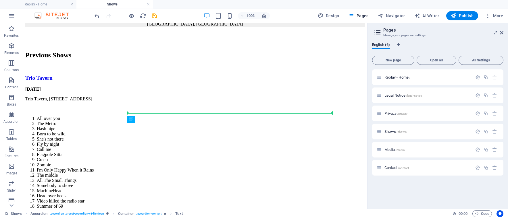
drag, startPoint x: 153, startPoint y: 44, endPoint x: 147, endPoint y: 45, distance: 6.4
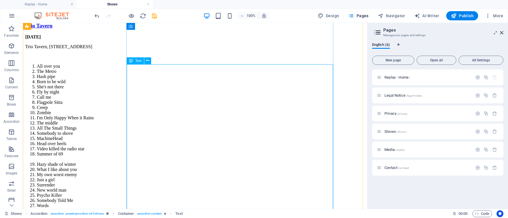
scroll to position [957, 0]
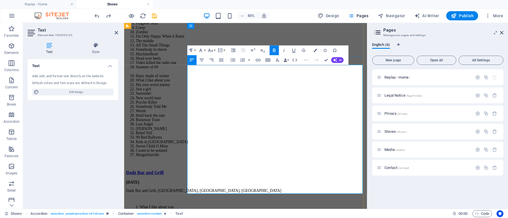
click at [209, 49] on icon "button" at bounding box center [211, 50] width 6 height 6
click at [214, 110] on link "24" at bounding box center [213, 110] width 18 height 7
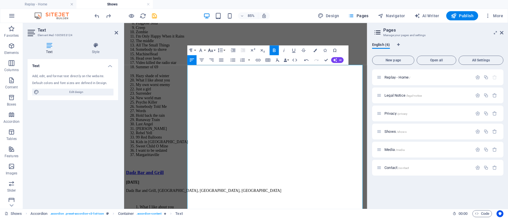
click at [214, 51] on button "Font Size" at bounding box center [211, 50] width 9 height 10
click at [212, 69] on link "24" at bounding box center [213, 71] width 18 height 7
click at [208, 45] on button "Font Size" at bounding box center [211, 50] width 9 height 10
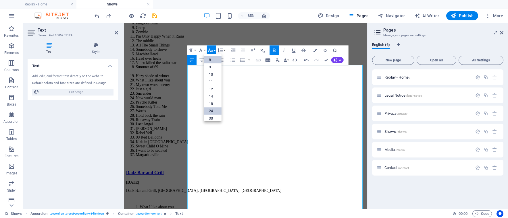
click at [212, 57] on link "8" at bounding box center [213, 59] width 18 height 7
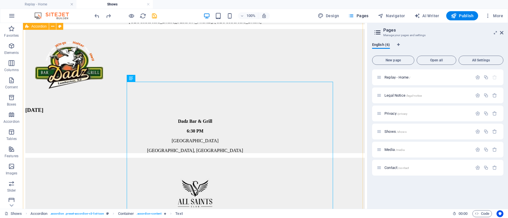
scroll to position [612, 0]
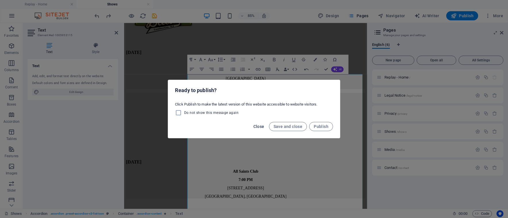
click at [257, 128] on span "Close" at bounding box center [258, 126] width 11 height 5
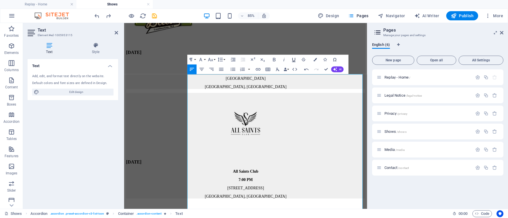
click at [293, 60] on icon "button" at bounding box center [294, 60] width 6 height 6
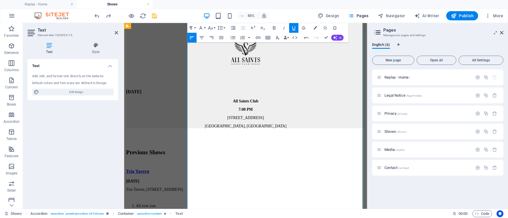
scroll to position [709, 0]
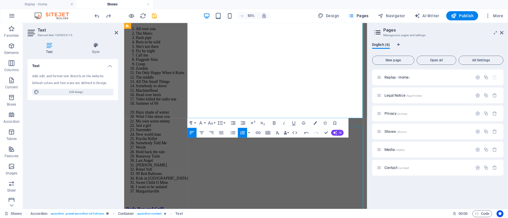
scroll to position [939, 0]
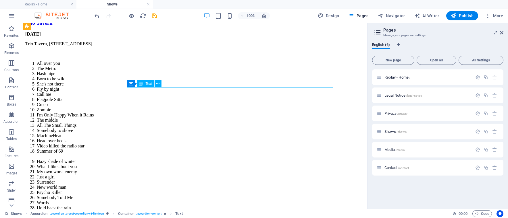
scroll to position [968, 0]
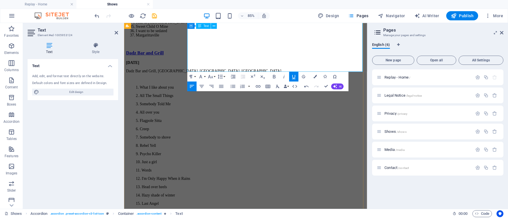
scroll to position [1111, 0]
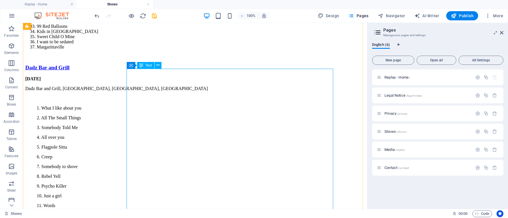
scroll to position [1217, 0]
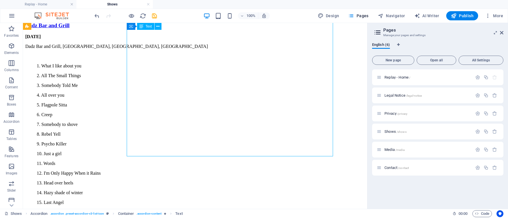
scroll to position [1217, 0]
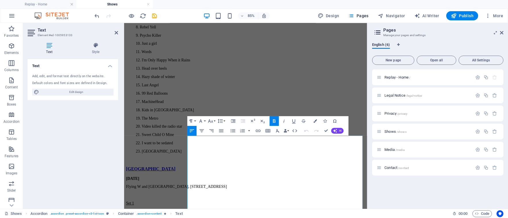
scroll to position [1243, 0]
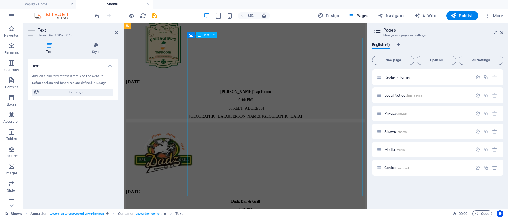
scroll to position [424, 0]
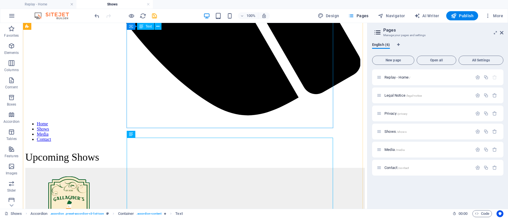
scroll to position [372, 0]
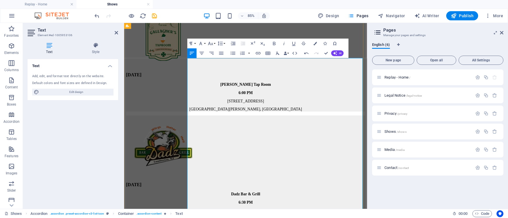
scroll to position [487, 0]
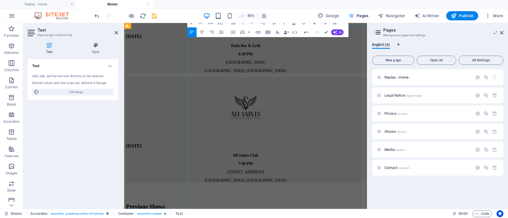
scroll to position [545, 0]
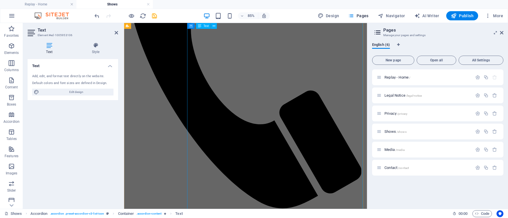
scroll to position [171, 0]
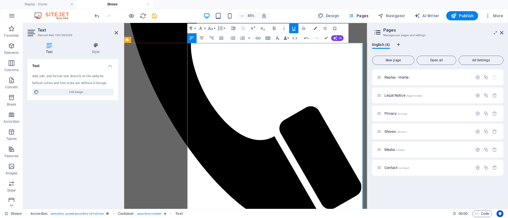
scroll to position [164, 0]
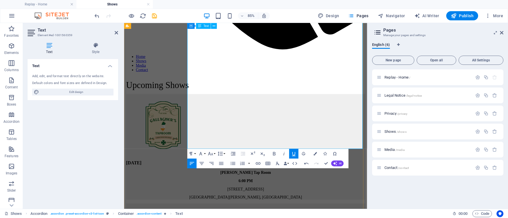
scroll to position [366, 0]
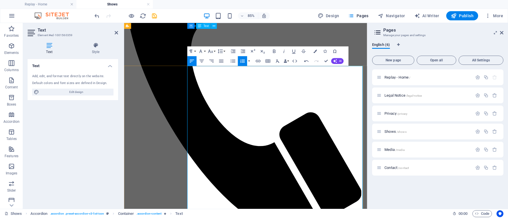
scroll to position [136, 0]
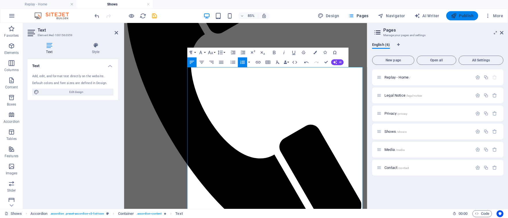
click at [465, 17] on span "Publish" at bounding box center [462, 16] width 23 height 6
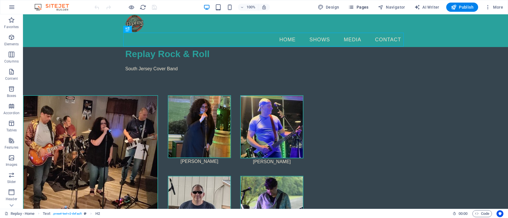
click at [363, 7] on span "Pages" at bounding box center [358, 7] width 20 height 6
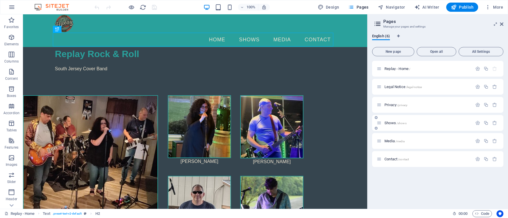
click at [386, 125] on div "Shows /shows" at bounding box center [425, 123] width 96 height 7
click at [396, 124] on span "Shows /shows" at bounding box center [396, 123] width 22 height 4
click at [396, 124] on div "Shows /shows" at bounding box center [437, 123] width 131 height 16
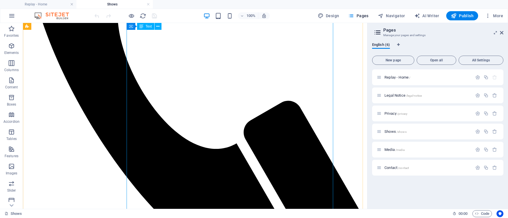
scroll to position [172, 0]
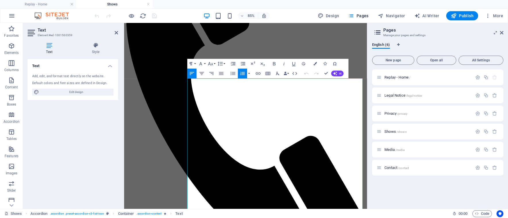
scroll to position [115, 0]
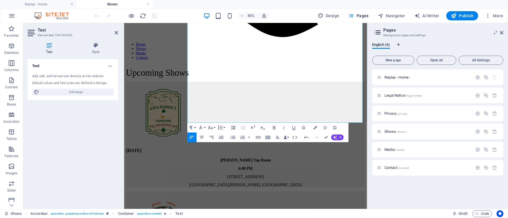
scroll to position [402, 0]
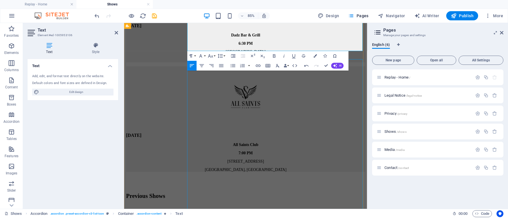
scroll to position [661, 0]
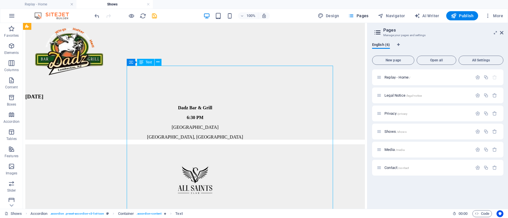
drag, startPoint x: 175, startPoint y: 156, endPoint x: 253, endPoint y: 136, distance: 80.9
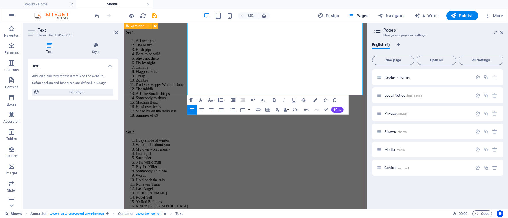
scroll to position [977, 0]
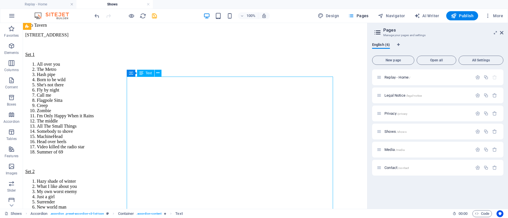
drag, startPoint x: 172, startPoint y: 86, endPoint x: 79, endPoint y: 97, distance: 93.4
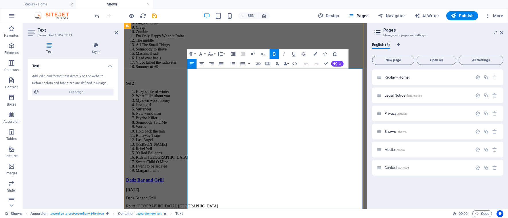
drag, startPoint x: 200, startPoint y: 86, endPoint x: 353, endPoint y: 118, distance: 156.1
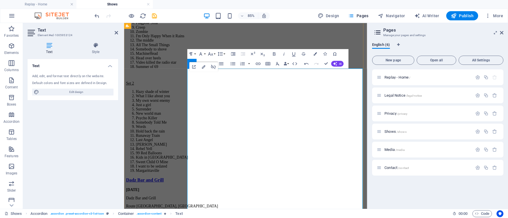
drag, startPoint x: 208, startPoint y: 88, endPoint x: 218, endPoint y: 88, distance: 9.8
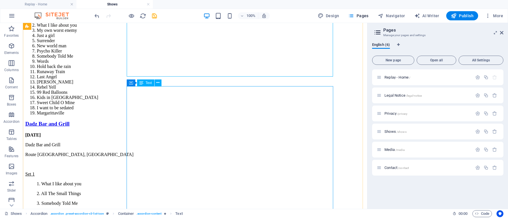
scroll to position [1150, 0]
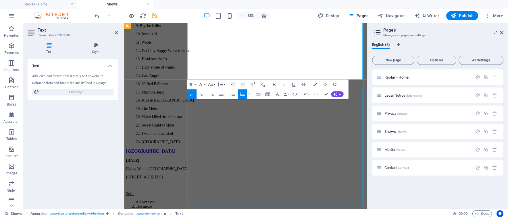
scroll to position [1298, 0]
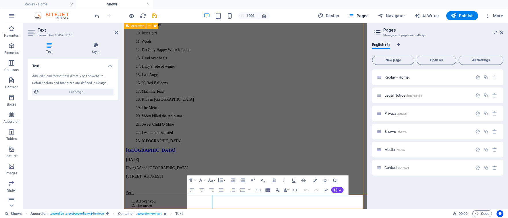
scroll to position [1172, 0]
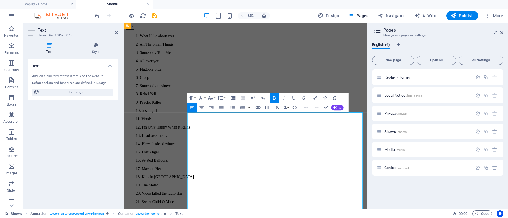
scroll to position [1298, 0]
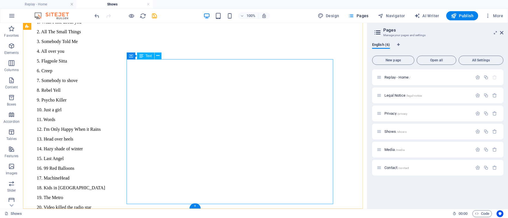
scroll to position [1338, 0]
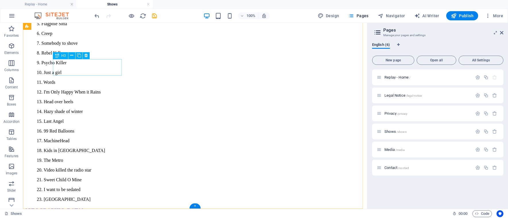
click at [78, 53] on icon at bounding box center [79, 56] width 4 height 6
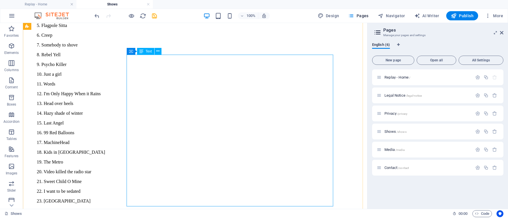
scroll to position [1493, 0]
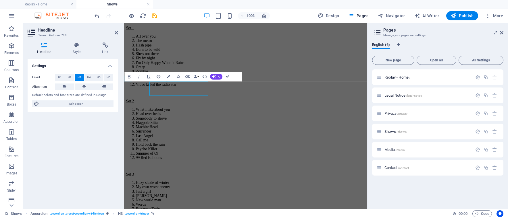
scroll to position [1460, 0]
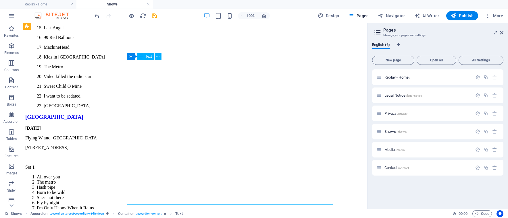
scroll to position [1493, 0]
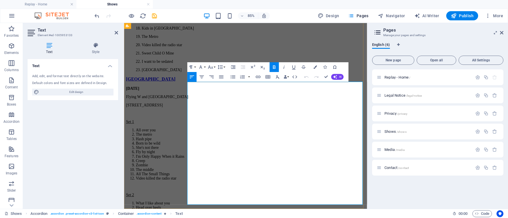
scroll to position [1460, 0]
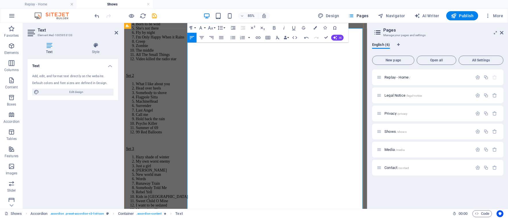
click at [243, 38] on icon "button" at bounding box center [242, 37] width 5 height 3
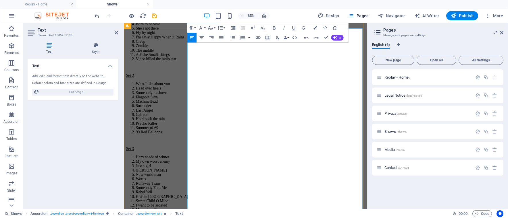
click at [242, 38] on icon "button" at bounding box center [243, 38] width 6 height 6
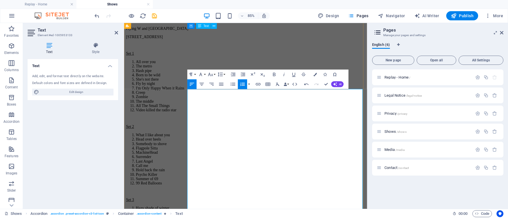
scroll to position [1450, 0]
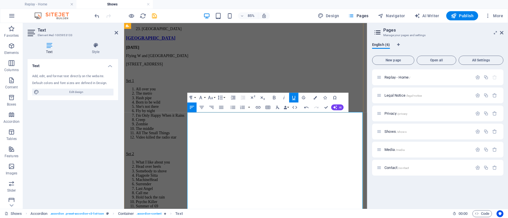
scroll to position [1421, 0]
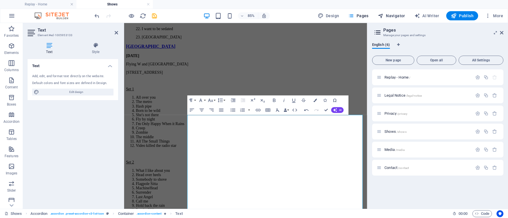
click at [388, 13] on span "Navigator" at bounding box center [391, 16] width 27 height 6
select select "14333886-en"
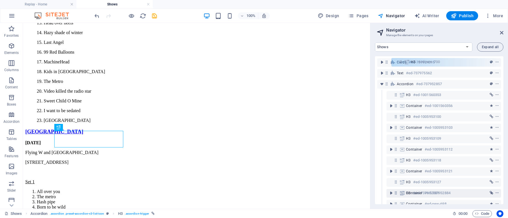
scroll to position [0, 0]
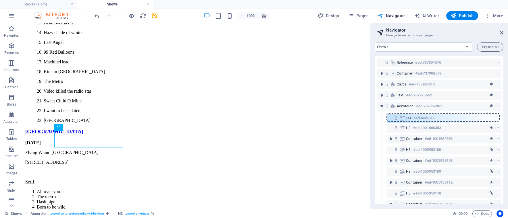
drag, startPoint x: 397, startPoint y: 173, endPoint x: 397, endPoint y: 119, distance: 54.6
click at [397, 119] on div "Reference #ed-737904576 Container #ed-737904579 Cards #ed-737924015 Text #ed-73…" at bounding box center [439, 130] width 128 height 148
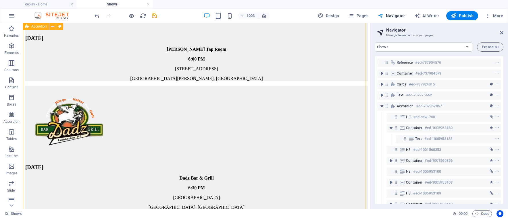
scroll to position [604, 0]
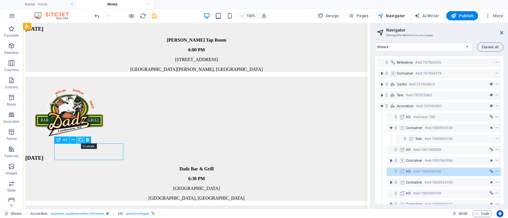
click at [82, 139] on icon at bounding box center [80, 140] width 4 height 6
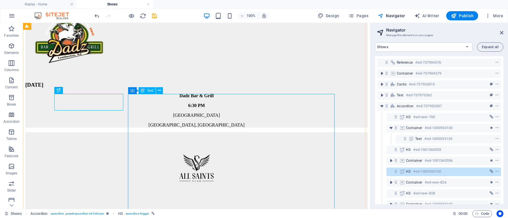
scroll to position [690, 0]
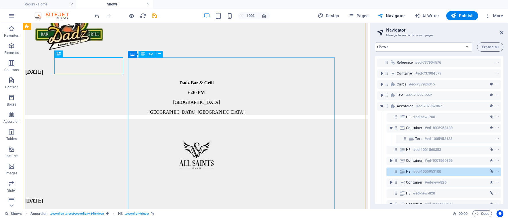
click at [155, 55] on div "Text" at bounding box center [147, 54] width 17 height 7
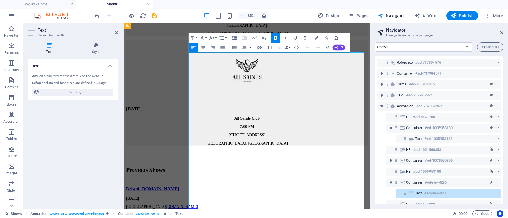
click at [65, 182] on div "Text Add, edit, and format text directly on the website. Default colors and fon…" at bounding box center [73, 131] width 91 height 145
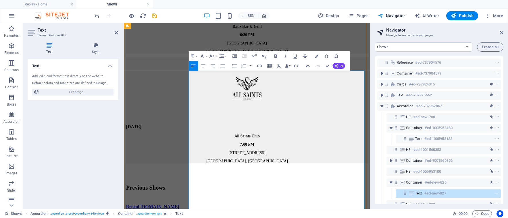
scroll to position [640, 0]
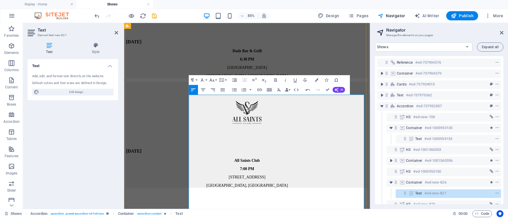
click at [242, 88] on icon "button" at bounding box center [244, 90] width 6 height 6
click at [241, 91] on icon "button" at bounding box center [244, 90] width 6 height 6
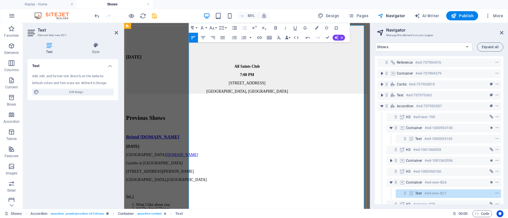
scroll to position [720, 0]
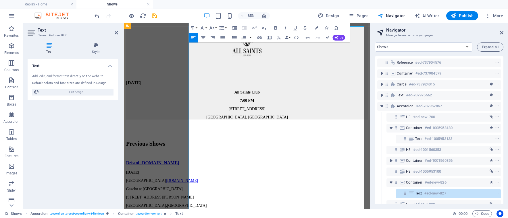
click at [245, 37] on icon "button" at bounding box center [244, 38] width 6 height 6
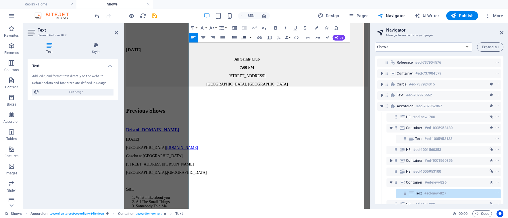
scroll to position [766, 0]
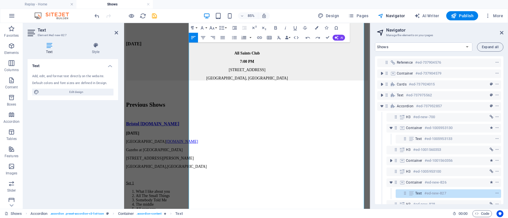
click at [243, 38] on icon "button" at bounding box center [244, 37] width 5 height 3
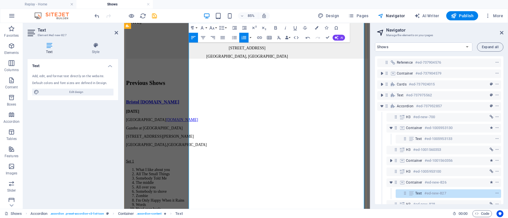
scroll to position [824, 0]
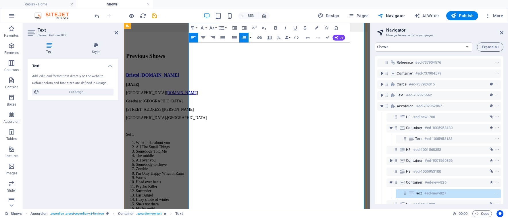
drag, startPoint x: 198, startPoint y: 168, endPoint x: 290, endPoint y: 147, distance: 94.2
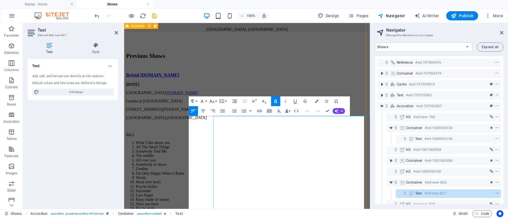
scroll to position [615, 0]
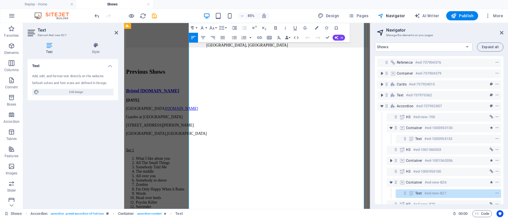
scroll to position [816, 0]
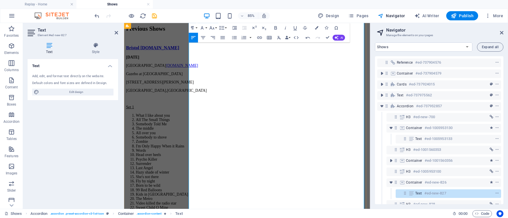
scroll to position [863, 0]
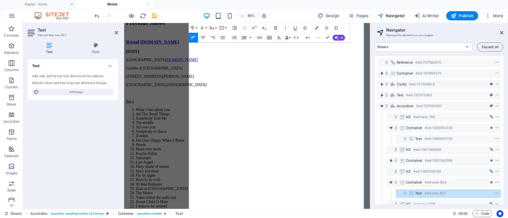
click at [243, 39] on icon "button" at bounding box center [244, 38] width 6 height 6
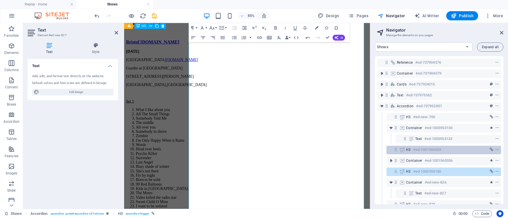
scroll to position [639, 0]
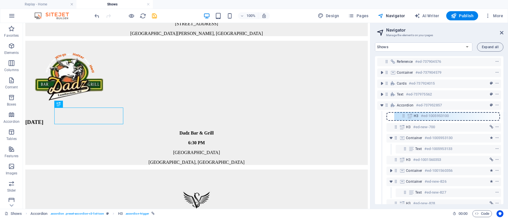
drag, startPoint x: 396, startPoint y: 172, endPoint x: 404, endPoint y: 115, distance: 58.0
click at [404, 115] on div "Reference #ed-737904576 Container #ed-737904579 Cards #ed-737924015 Text #ed-73…" at bounding box center [439, 130] width 128 height 148
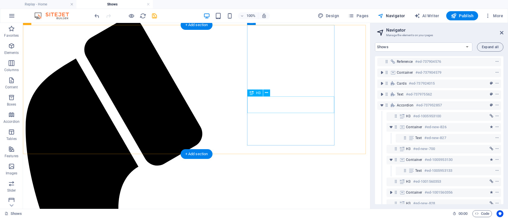
scroll to position [31, 0]
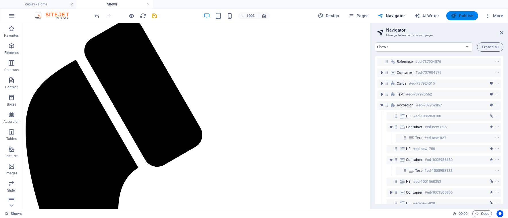
click at [457, 17] on icon "button" at bounding box center [454, 16] width 6 height 6
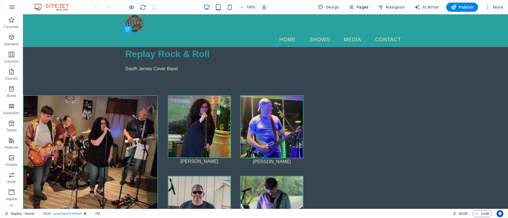
click at [365, 7] on span "Pages" at bounding box center [358, 7] width 20 height 6
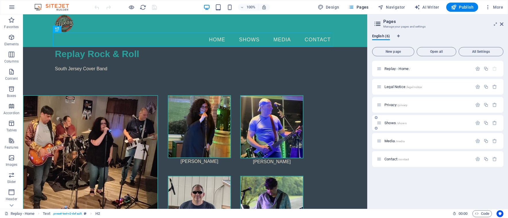
click at [408, 125] on div "Shows /shows" at bounding box center [425, 123] width 96 height 7
click at [396, 122] on span "Shows /shows" at bounding box center [396, 123] width 22 height 4
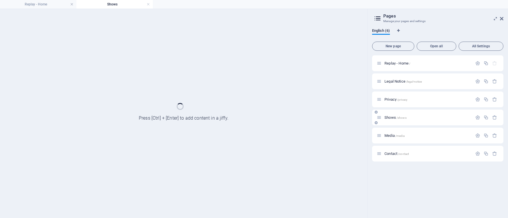
click at [396, 122] on div "Shows /shows" at bounding box center [437, 118] width 131 height 16
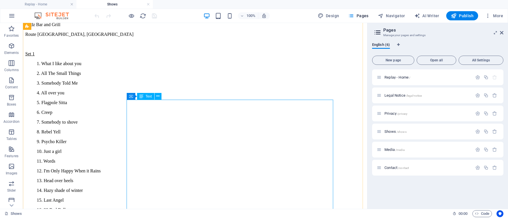
scroll to position [2103, 0]
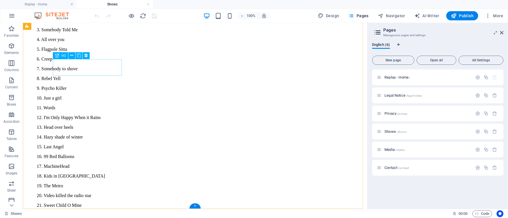
click at [78, 54] on icon at bounding box center [79, 56] width 4 height 6
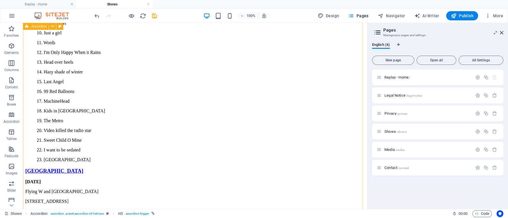
scroll to position [2257, 0]
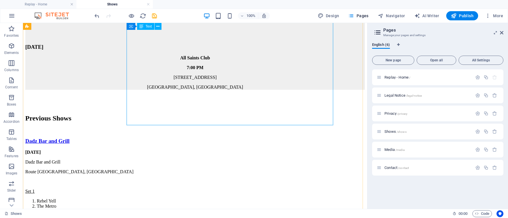
scroll to position [926, 0]
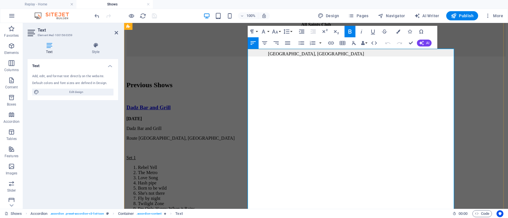
copy div "July 18 2025 Trio Tavern 3845 S Black Horse Pike, Williamstown, NJ Set 1 All ov…"
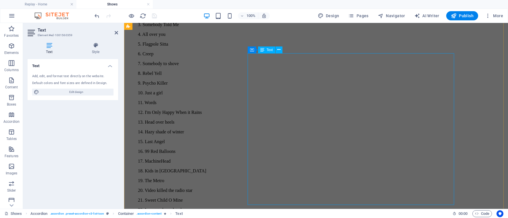
scroll to position [2257, 0]
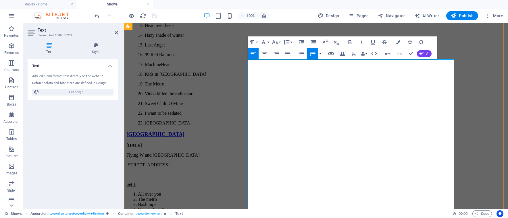
click at [394, 16] on span "Navigator" at bounding box center [391, 16] width 27 height 6
select select "14333886-en"
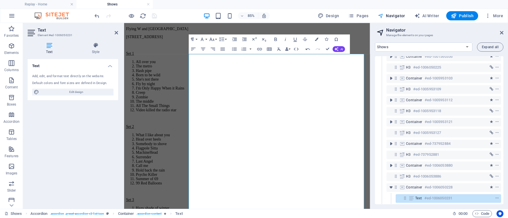
scroll to position [120, 0]
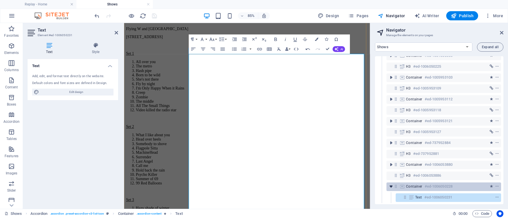
click at [391, 184] on icon "toggle-expand" at bounding box center [391, 187] width 6 height 6
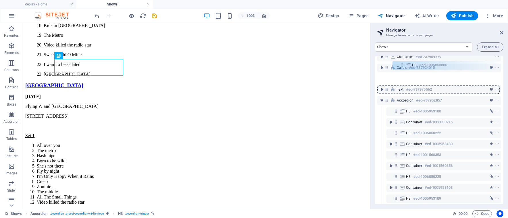
scroll to position [0, 0]
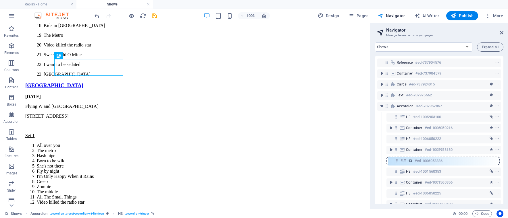
drag, startPoint x: 396, startPoint y: 185, endPoint x: 398, endPoint y: 162, distance: 23.0
click at [398, 162] on div "Reference #ed-737904576 Container #ed-737904579 Cards #ed-737924015 Text #ed-73…" at bounding box center [439, 130] width 128 height 148
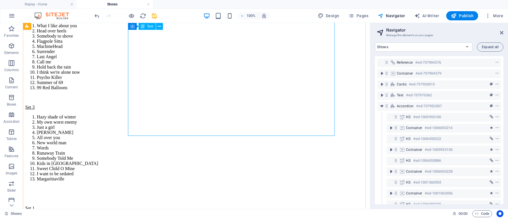
scroll to position [1150, 0]
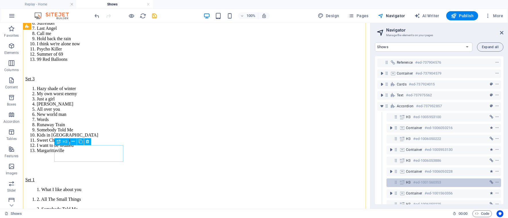
click at [418, 180] on h6 "#ed-1001560353" at bounding box center [427, 182] width 28 height 7
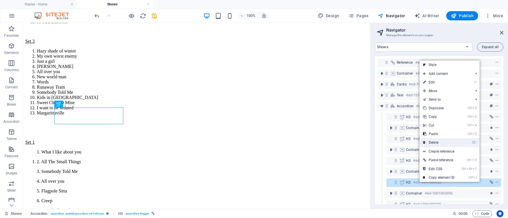
click at [435, 142] on link "⌦ Delete" at bounding box center [439, 143] width 39 height 9
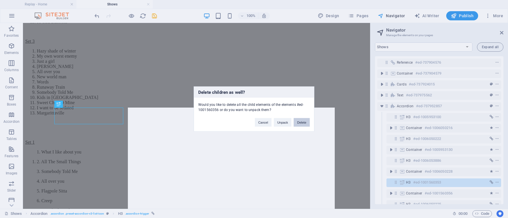
click at [304, 126] on button "Delete" at bounding box center [302, 122] width 16 height 9
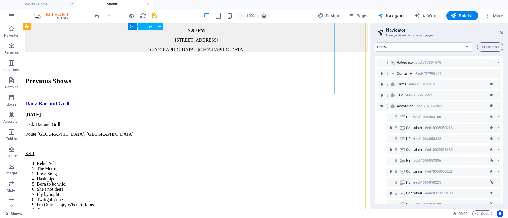
scroll to position [871, 0]
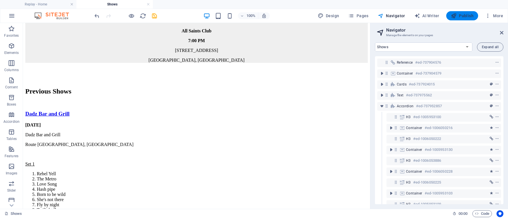
click at [456, 18] on icon "button" at bounding box center [454, 16] width 6 height 6
